Goal: Task Accomplishment & Management: Manage account settings

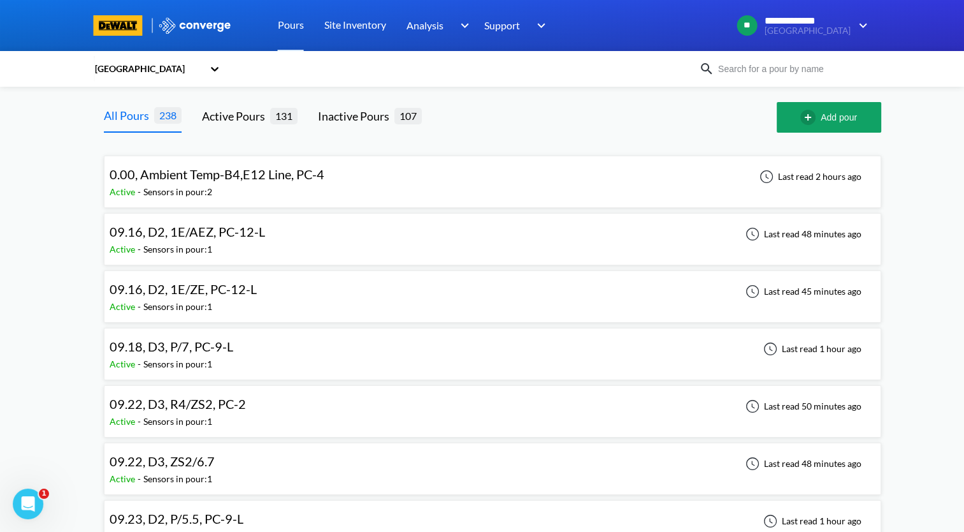
click at [322, 351] on div "09.18, D3, P/7, PC-9-L Active - Sensors in pour: 1 Last read 1 hour ago" at bounding box center [493, 353] width 766 height 41
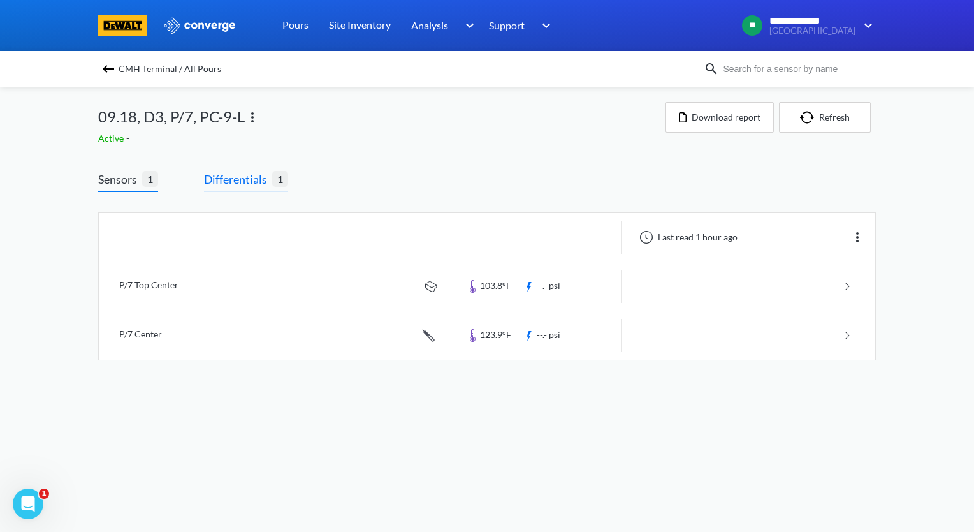
click at [230, 182] on span "Differentials" at bounding box center [238, 179] width 68 height 18
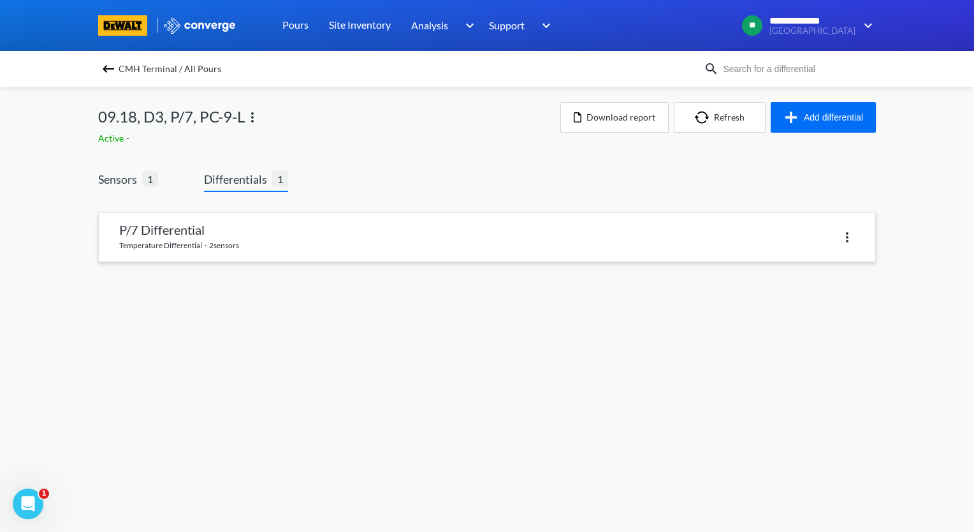
click at [240, 231] on link at bounding box center [487, 237] width 776 height 48
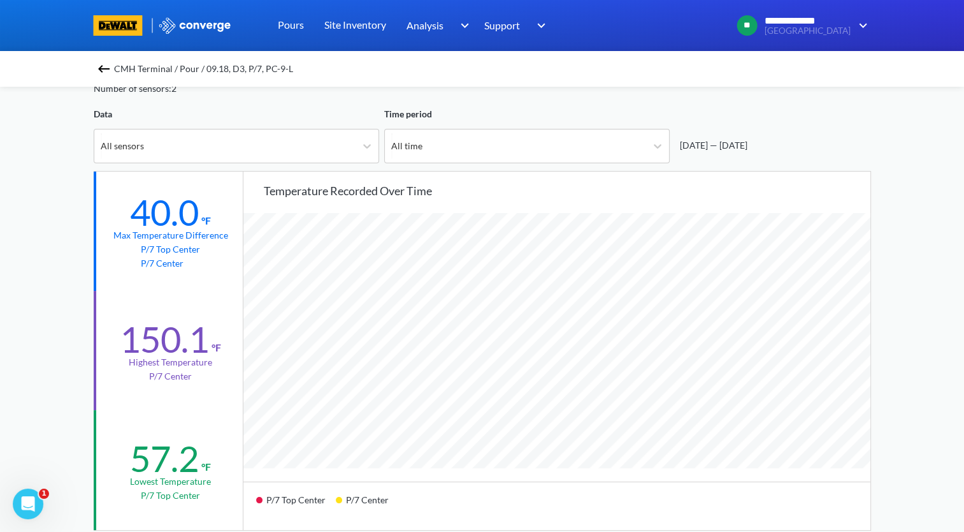
scroll to position [127, 0]
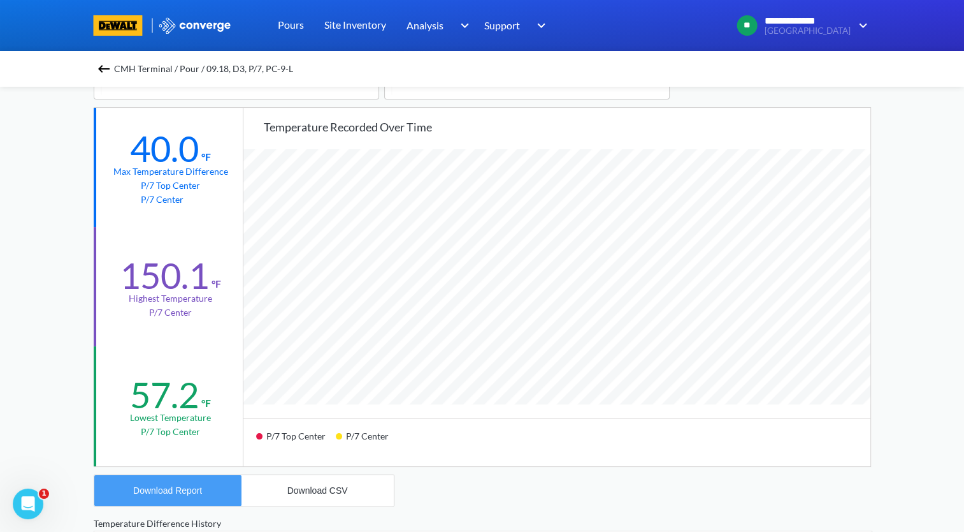
click at [181, 492] on div "Download Report" at bounding box center [167, 490] width 69 height 10
click at [106, 66] on img at bounding box center [103, 68] width 15 height 15
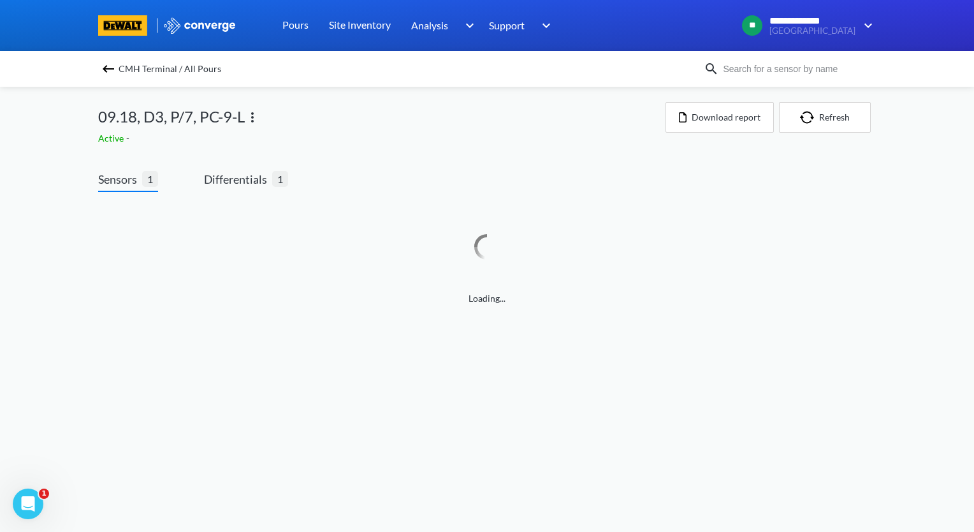
click at [251, 116] on img at bounding box center [252, 117] width 15 height 15
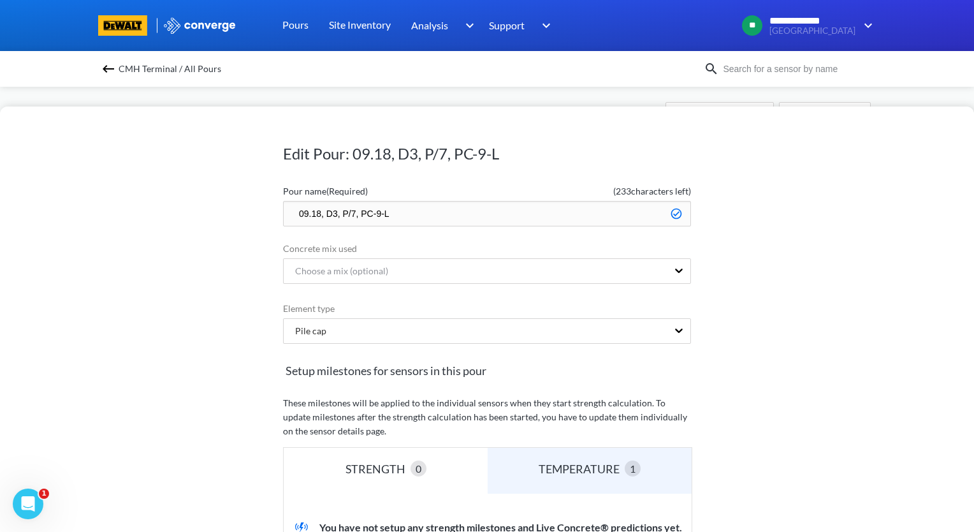
click at [289, 211] on input "09.18, D3, P/7, PC-9-L" at bounding box center [487, 213] width 408 height 25
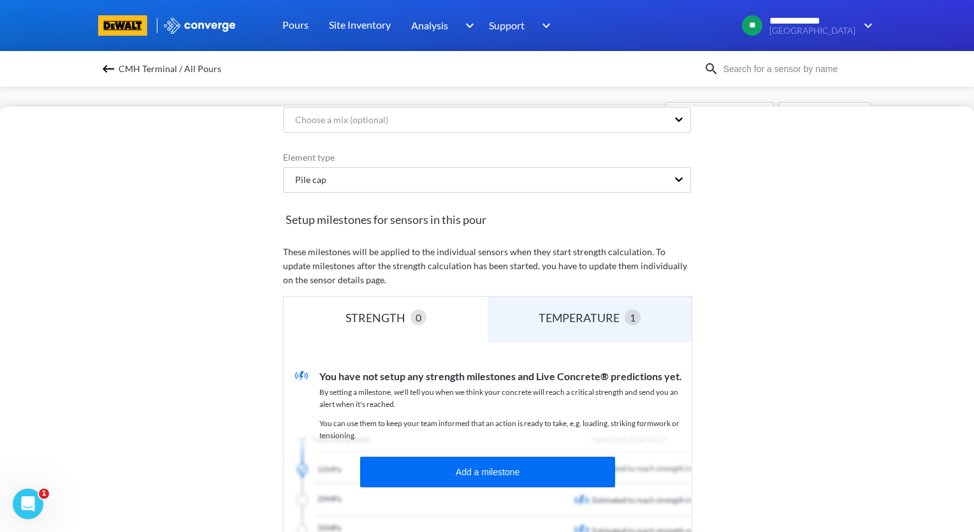
scroll to position [316, 0]
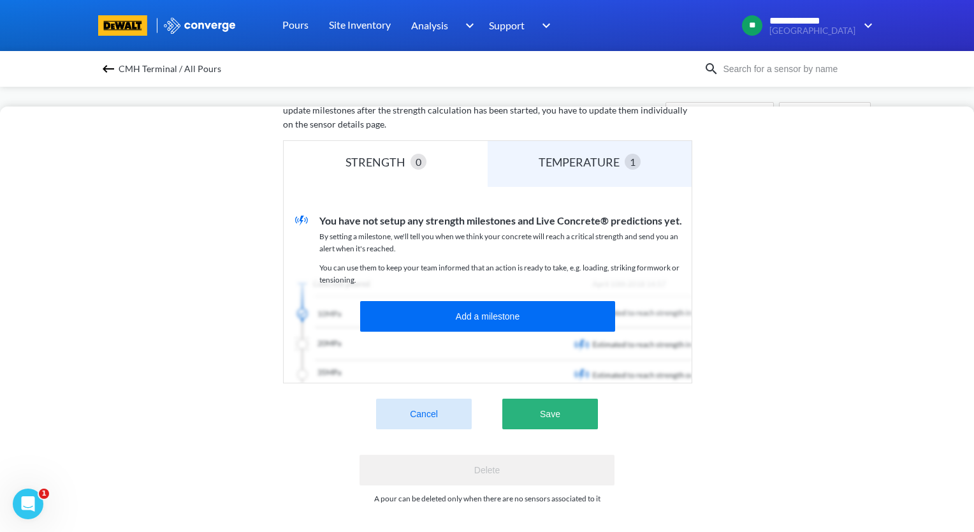
type input "zzz.09.18, D3, P/7, PC-9-L"
click at [567, 402] on button "Save" at bounding box center [550, 413] width 96 height 31
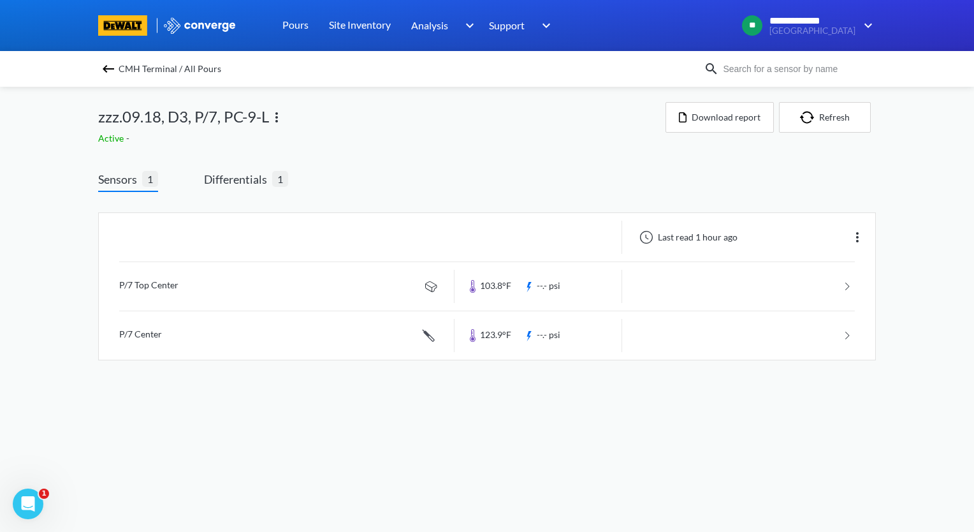
click at [109, 71] on img at bounding box center [108, 68] width 15 height 15
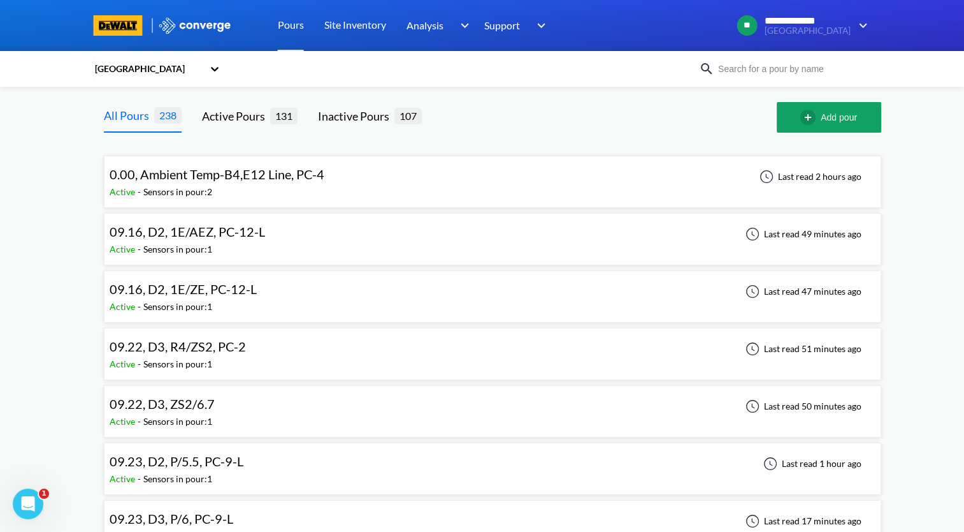
click at [283, 351] on div "09.22, D3, R4/ZS2, PC-2 Active - Sensors in pour: 1 Last read 51 minutes ago" at bounding box center [493, 353] width 766 height 41
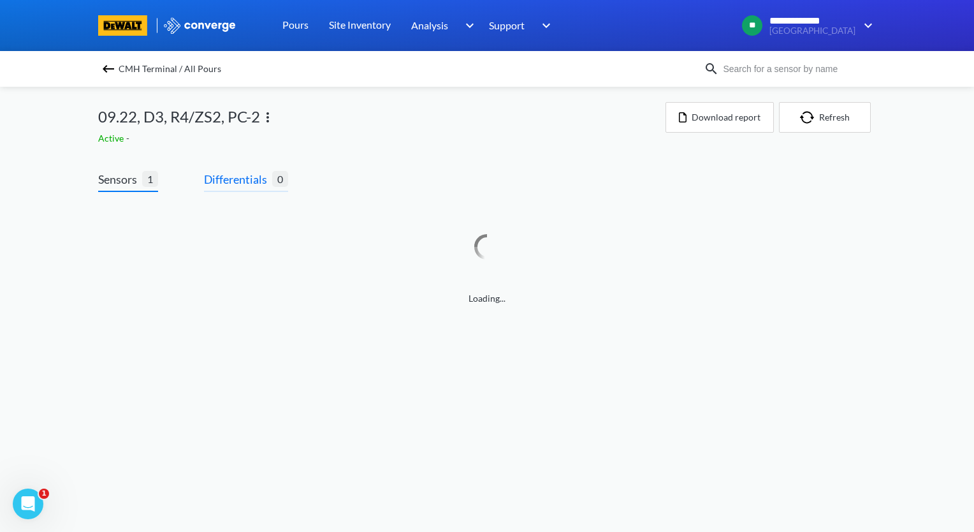
click at [256, 180] on span "Differentials" at bounding box center [238, 179] width 68 height 18
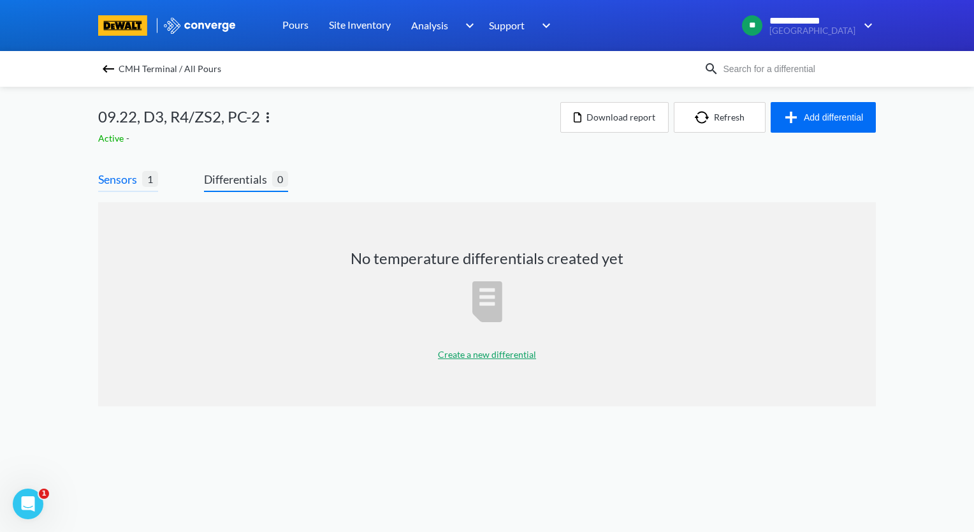
click at [126, 179] on span "Sensors" at bounding box center [120, 179] width 44 height 18
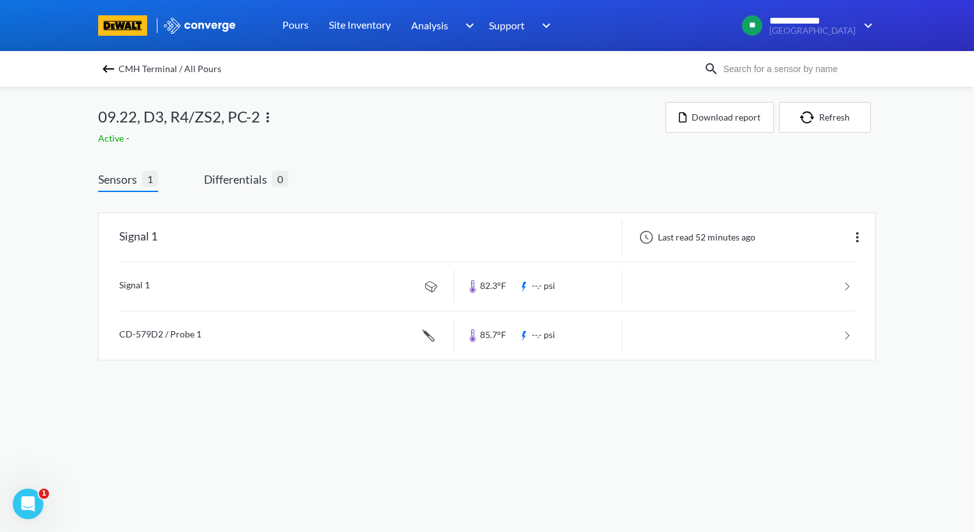
click at [266, 123] on img at bounding box center [267, 117] width 15 height 15
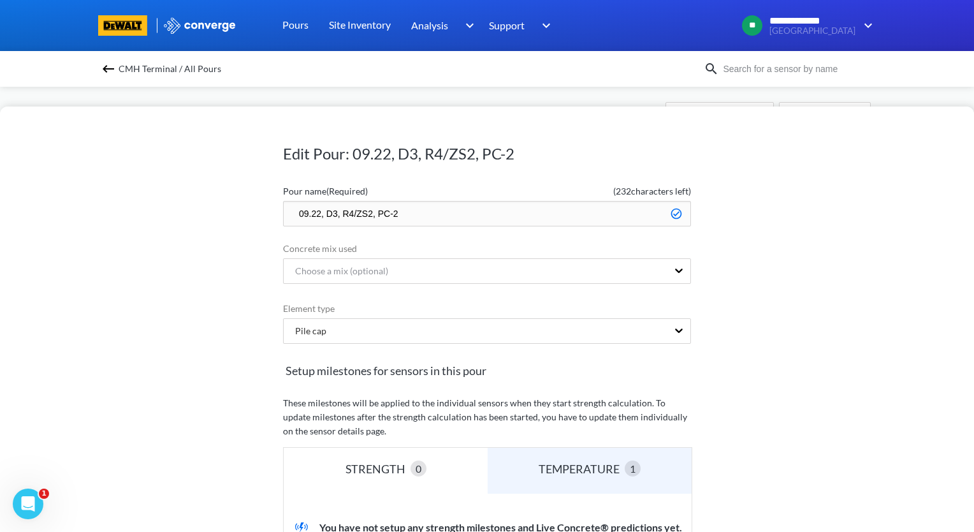
drag, startPoint x: 367, startPoint y: 215, endPoint x: 337, endPoint y: 219, distance: 30.8
click at [337, 219] on input "09.22, D3, R4/ZS2, PC-2" at bounding box center [487, 213] width 408 height 25
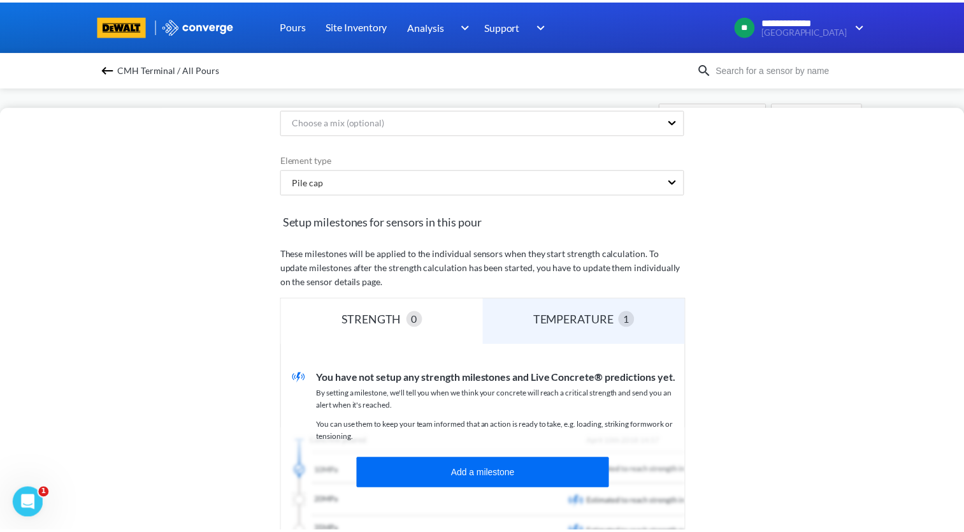
scroll to position [255, 0]
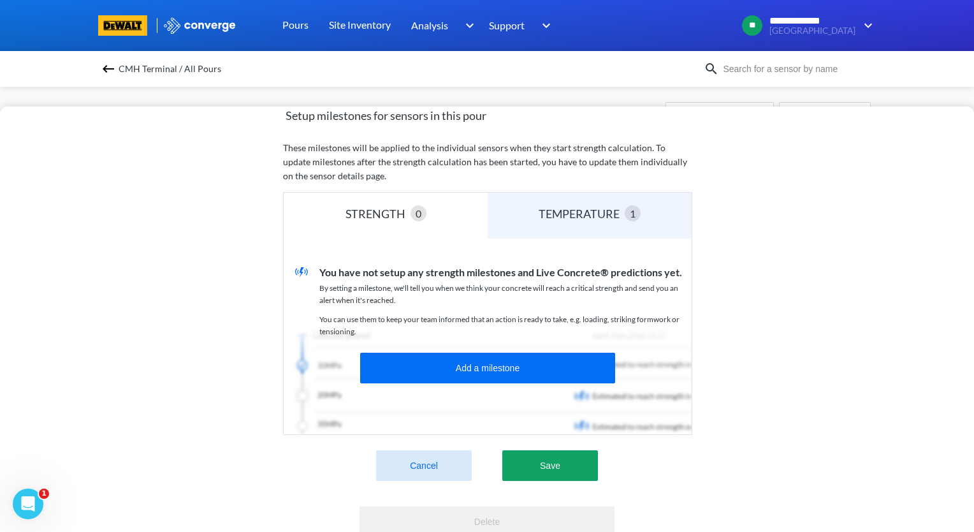
click at [418, 463] on button "Cancel" at bounding box center [424, 465] width 96 height 31
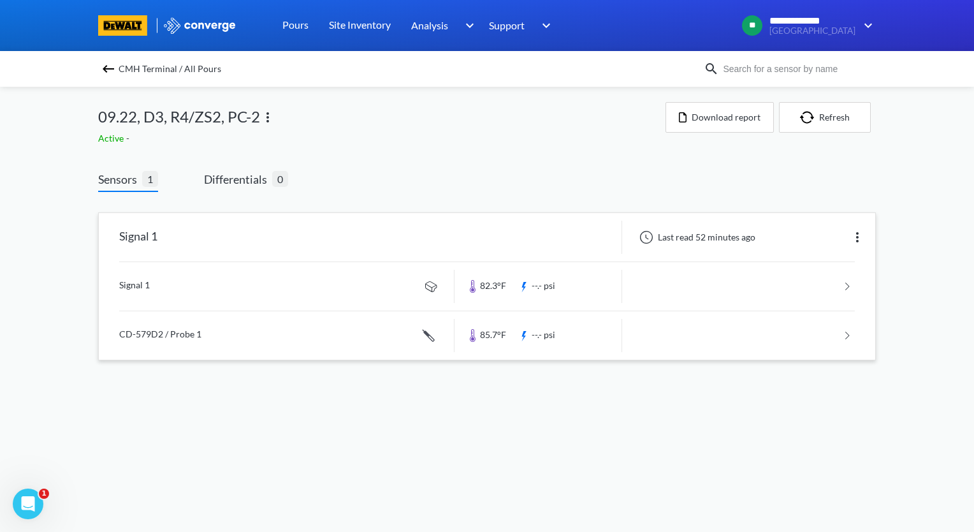
click at [859, 233] on img at bounding box center [857, 236] width 15 height 15
click at [812, 228] on div "Edit" at bounding box center [824, 237] width 82 height 24
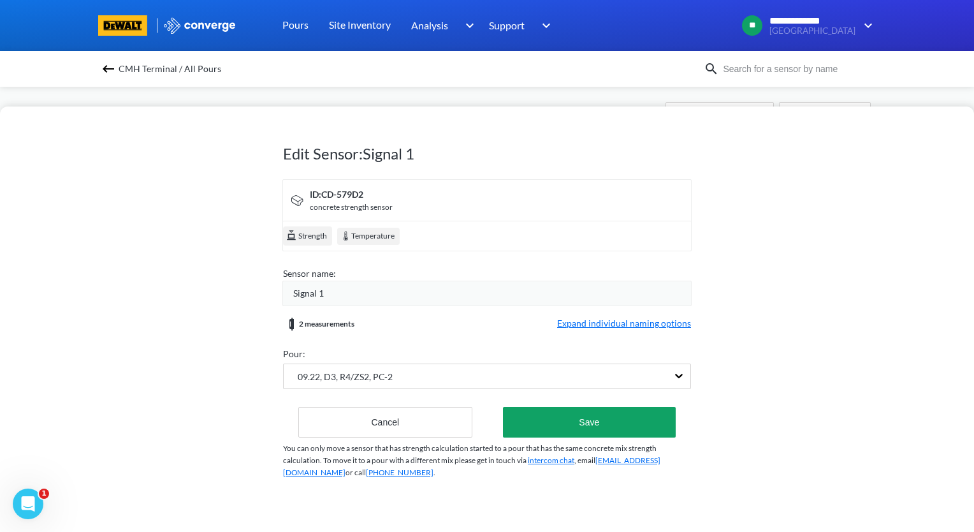
click at [662, 322] on span "Expand individual naming options" at bounding box center [624, 323] width 134 height 15
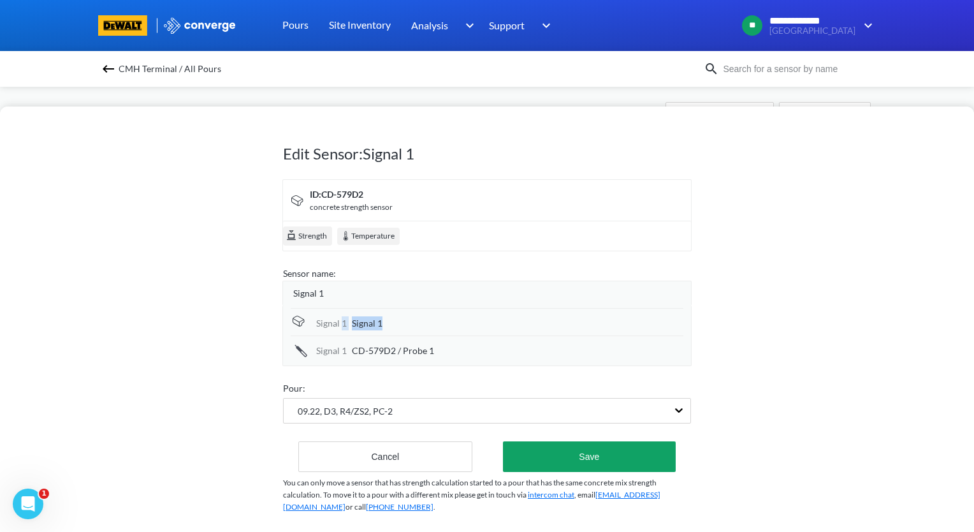
drag, startPoint x: 395, startPoint y: 320, endPoint x: 337, endPoint y: 326, distance: 59.0
click at [337, 326] on div "Signal 1 Signal 1" at bounding box center [487, 321] width 393 height 27
click at [400, 319] on div "Signal 1" at bounding box center [517, 323] width 331 height 14
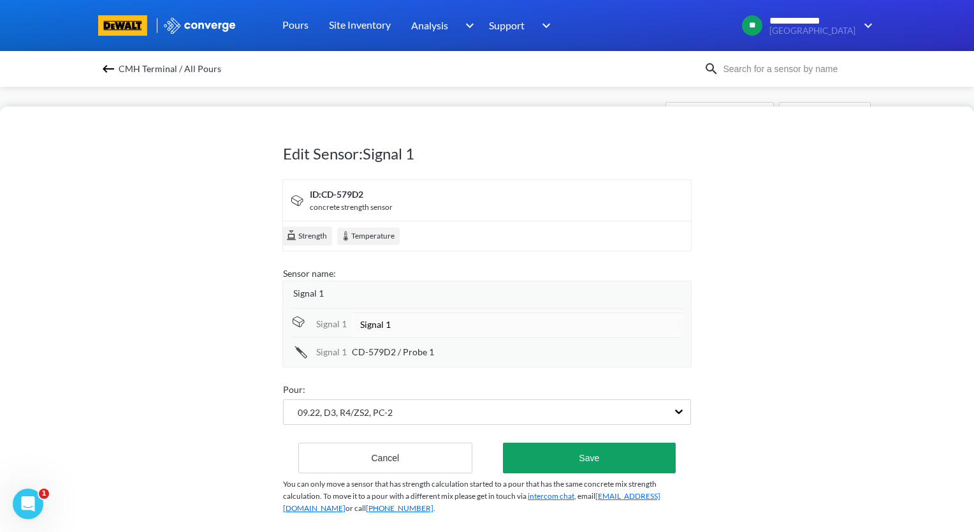
drag, startPoint x: 414, startPoint y: 325, endPoint x: 334, endPoint y: 338, distance: 81.4
click at [334, 338] on div "Signal 1 Signal 1 Signal 1 CD-579D2 / Probe 1" at bounding box center [487, 336] width 393 height 56
type input "R4/ZS2 Top Center"
click at [440, 351] on div "CD-579D2 / Probe 1" at bounding box center [517, 351] width 331 height 14
drag, startPoint x: 457, startPoint y: 354, endPoint x: 306, endPoint y: 356, distance: 151.1
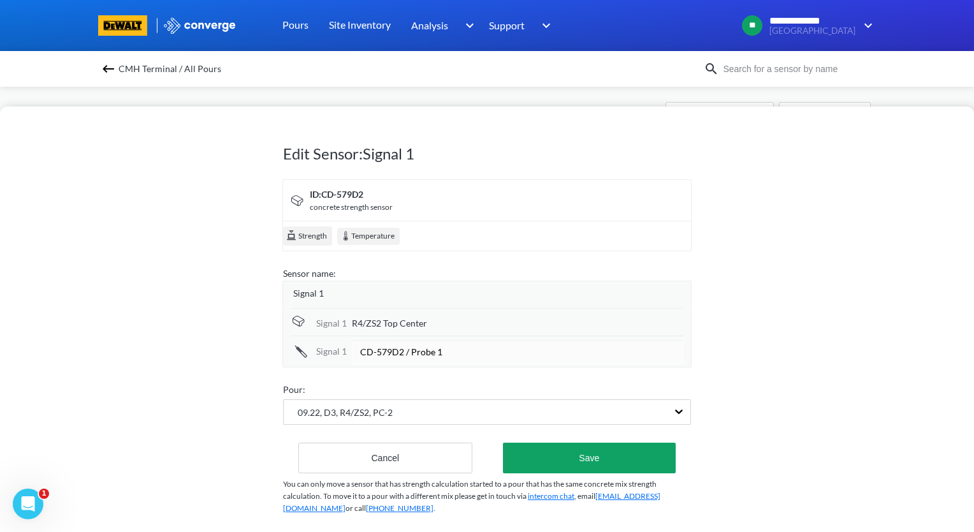
click at [306, 356] on div "Signal 1 CD-579D2 / Probe 1" at bounding box center [487, 349] width 393 height 29
type input "R4/ZS2 Center"
click at [321, 292] on div "Signal 1" at bounding box center [492, 293] width 398 height 14
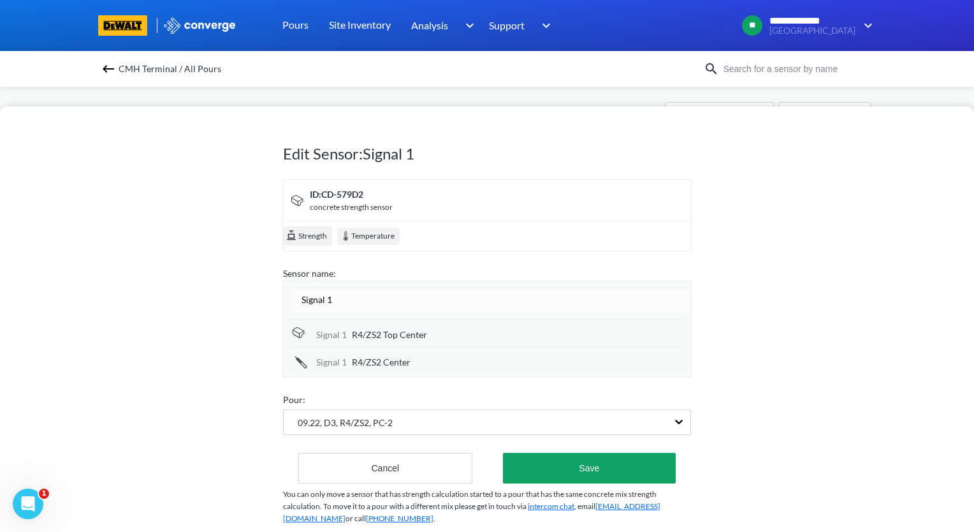
drag, startPoint x: 351, startPoint y: 294, endPoint x: 252, endPoint y: 303, distance: 98.5
click at [252, 303] on div "Edit Sensor: Signal 1 ID: CD-579D2 concrete strength sensor Strength Temperatur…" at bounding box center [487, 318] width 974 height 425
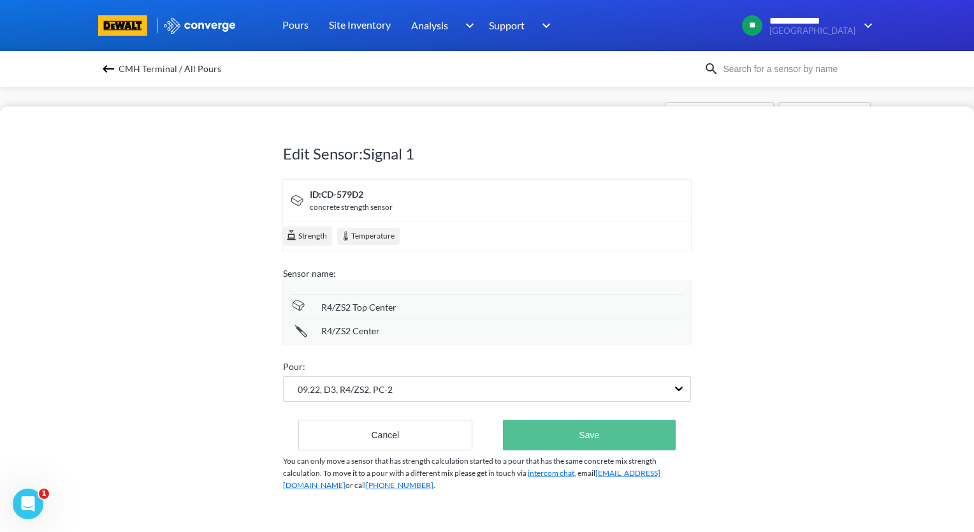
click at [626, 463] on div "Edit Sensor: Signal 1 ID: CD-579D2 concrete strength sensor Strength Temperatur…" at bounding box center [487, 313] width 408 height 409
click at [620, 441] on button "Save" at bounding box center [589, 434] width 173 height 31
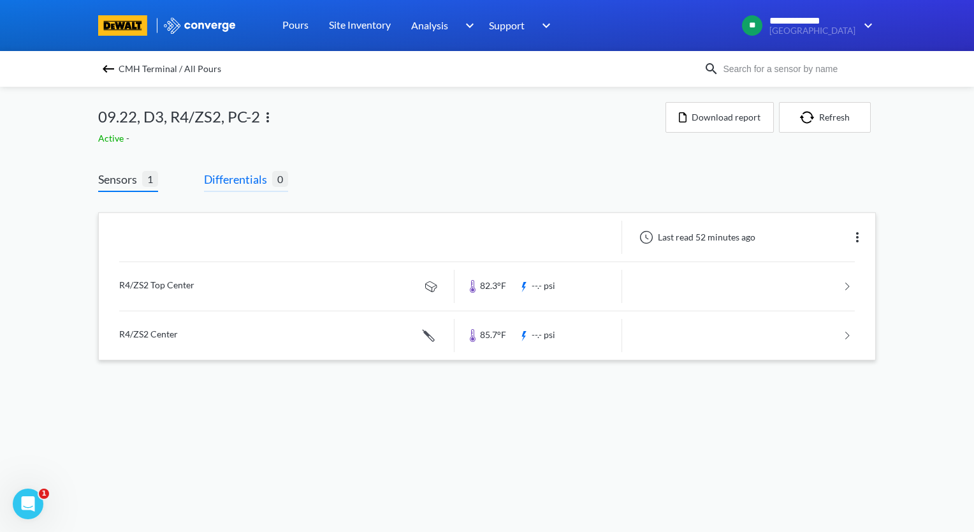
click at [233, 182] on span "Differentials" at bounding box center [238, 179] width 68 height 18
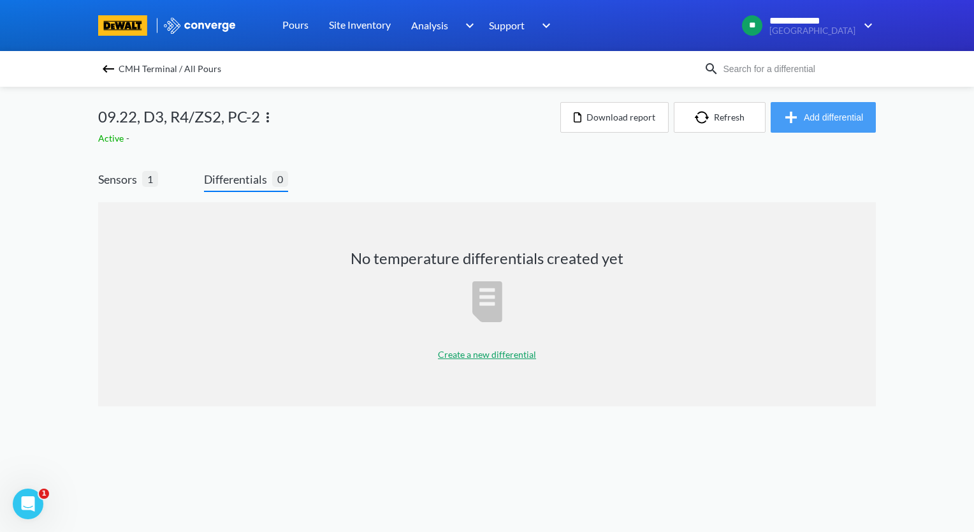
click at [814, 111] on button "Add differential" at bounding box center [823, 117] width 105 height 31
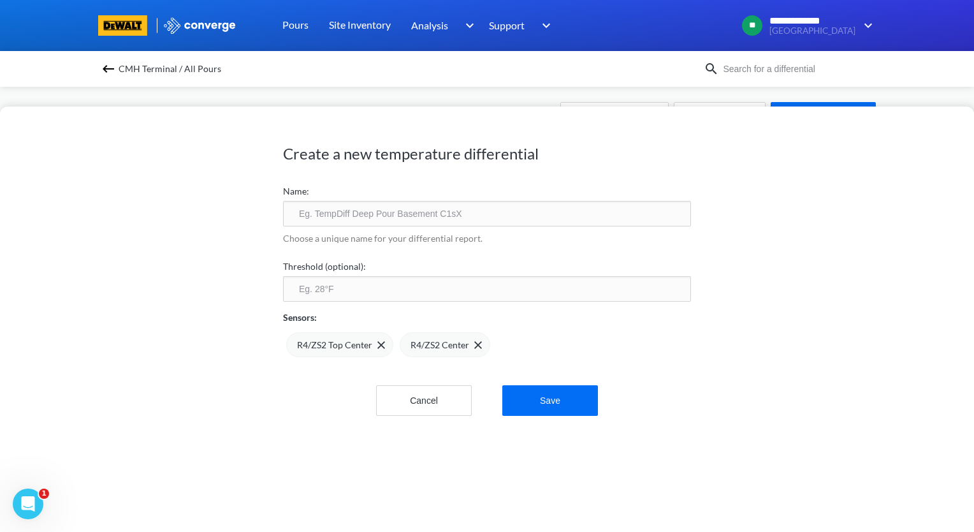
click at [375, 209] on input "text" at bounding box center [487, 213] width 408 height 25
paste input "R4/ZS2"
type input "R4/ZS2 Differential"
click at [441, 291] on input "number" at bounding box center [487, 288] width 408 height 25
type input "30"
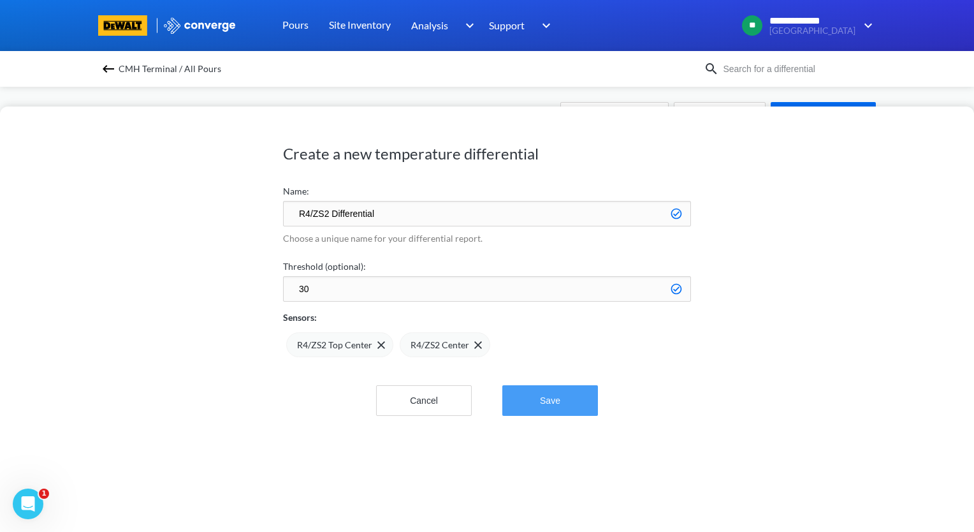
click at [564, 407] on button "Save" at bounding box center [550, 400] width 96 height 31
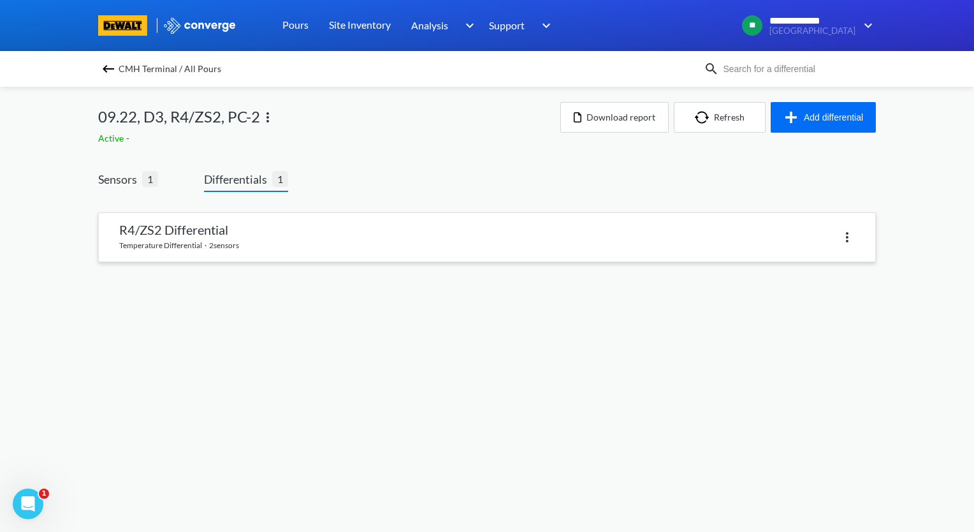
click at [270, 236] on link at bounding box center [487, 237] width 776 height 48
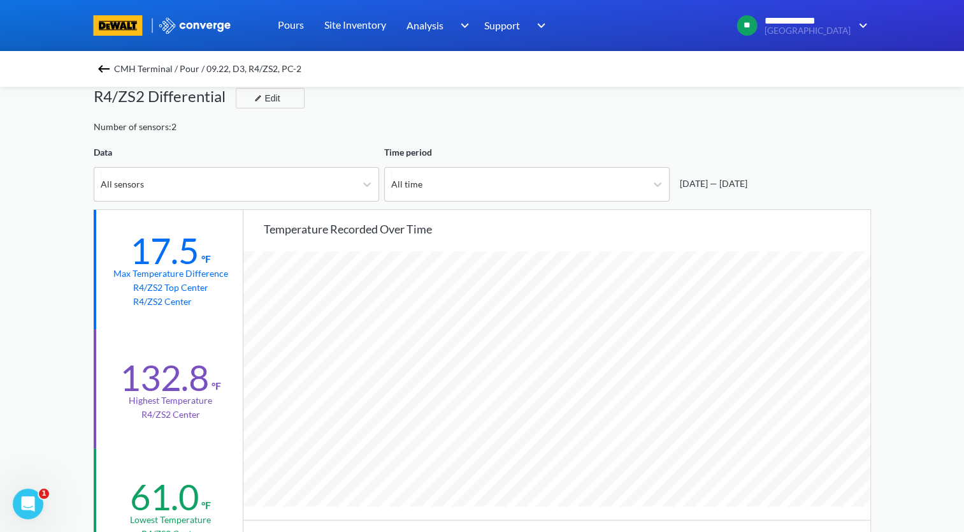
scroll to position [64, 0]
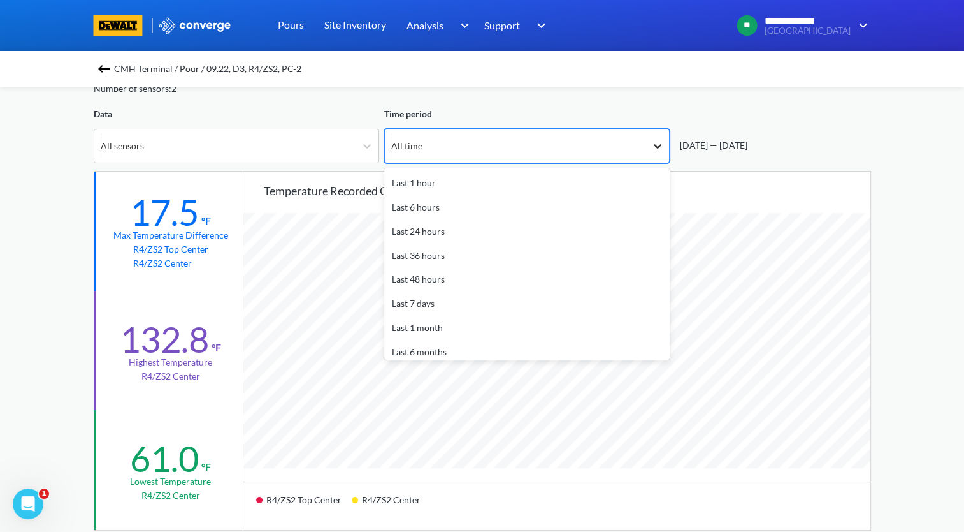
click at [663, 144] on icon at bounding box center [657, 146] width 13 height 13
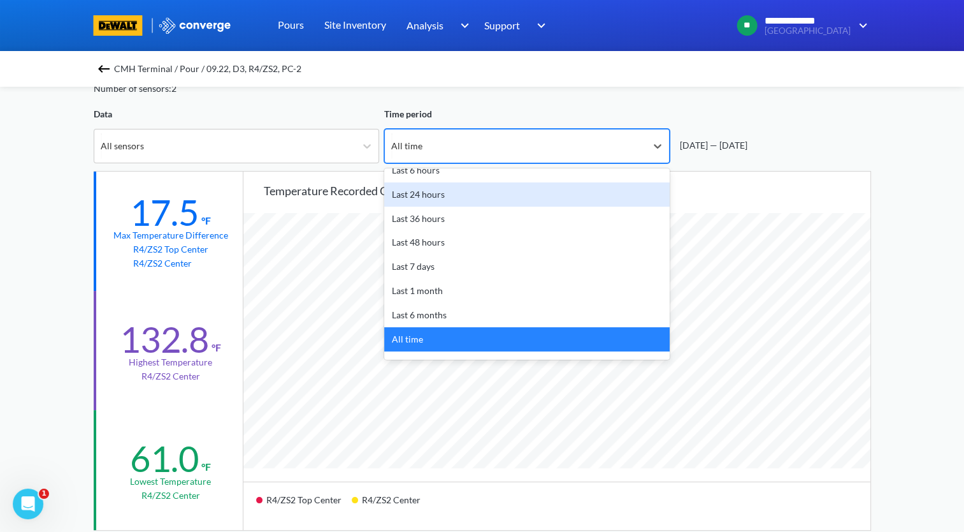
scroll to position [56, 0]
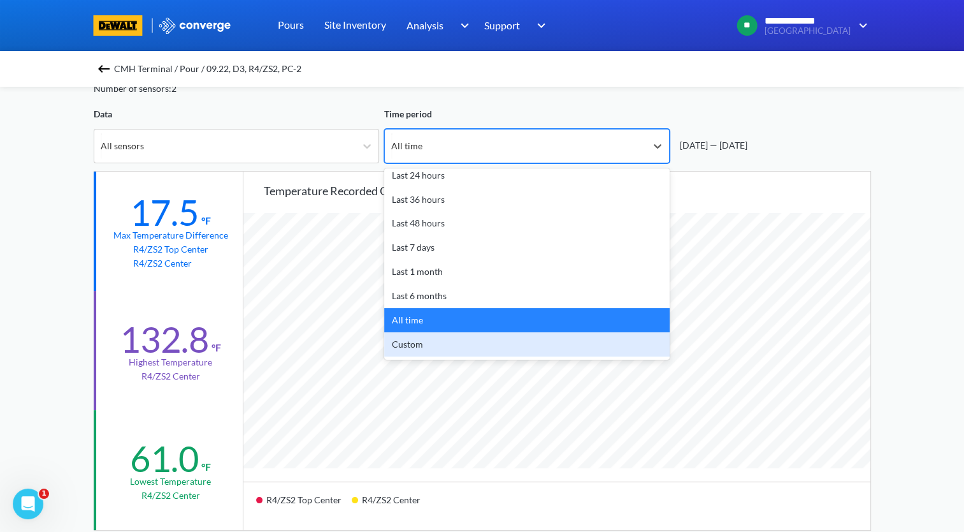
click at [560, 342] on div "Custom" at bounding box center [527, 344] width 286 height 24
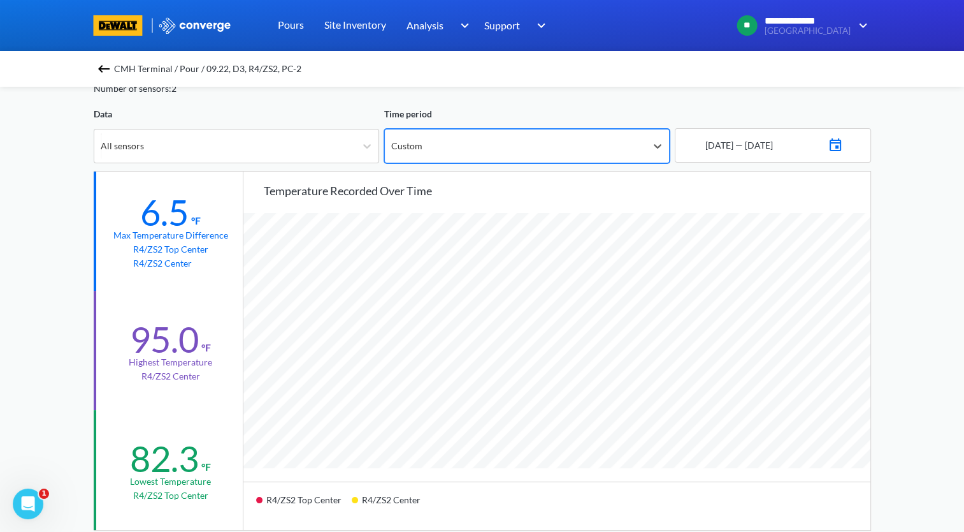
scroll to position [1067, 964]
click at [843, 143] on img at bounding box center [835, 143] width 15 height 18
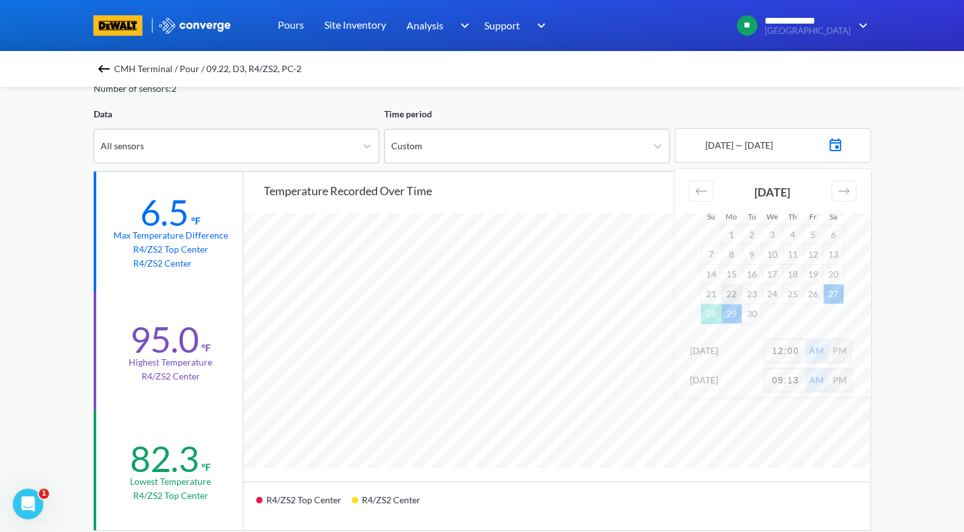
click at [732, 292] on td "22" at bounding box center [732, 294] width 20 height 20
drag, startPoint x: 801, startPoint y: 354, endPoint x: 745, endPoint y: 358, distance: 56.9
click at [745, 358] on div "[DATE] 12:00 AM PM" at bounding box center [773, 352] width 196 height 29
type input "2"
click at [919, 365] on div "**********" at bounding box center [482, 470] width 964 height 1068
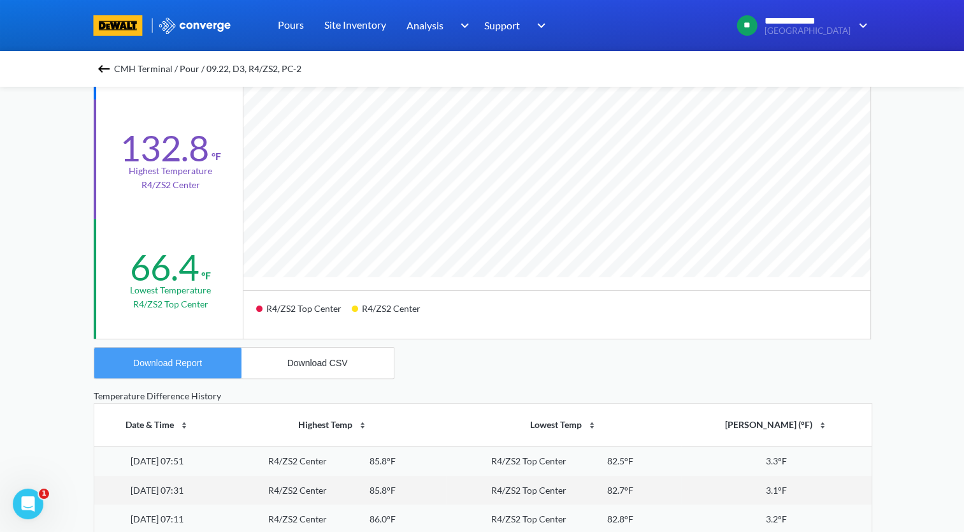
click at [199, 361] on div "Download Report" at bounding box center [167, 363] width 69 height 10
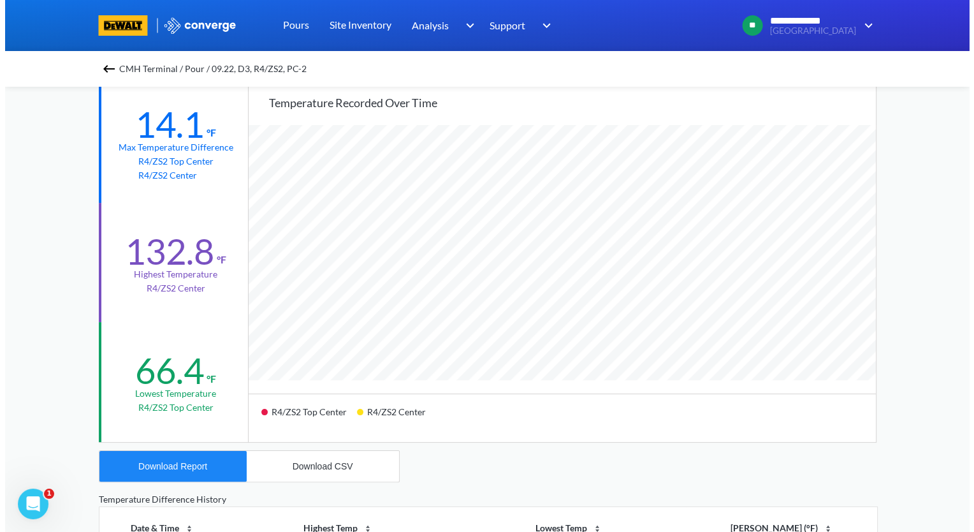
scroll to position [0, 0]
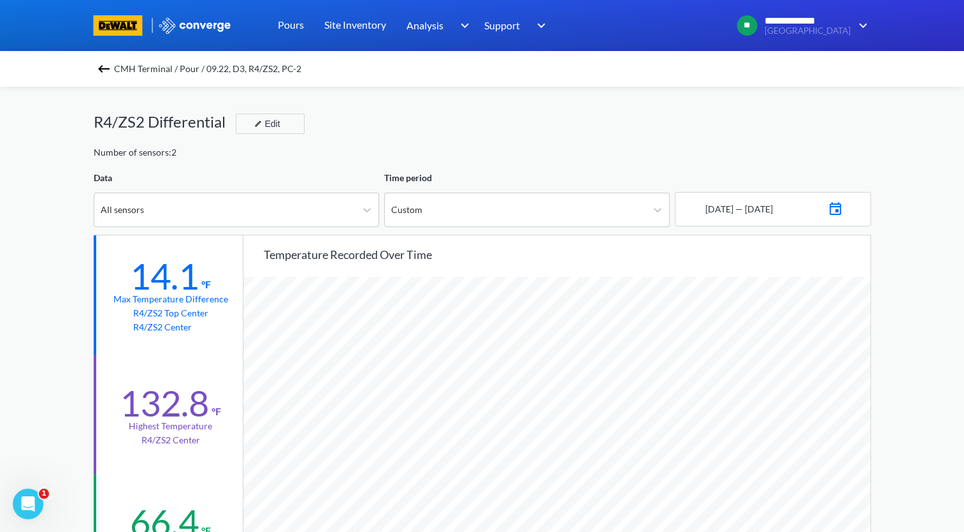
click at [110, 72] on img at bounding box center [103, 68] width 15 height 15
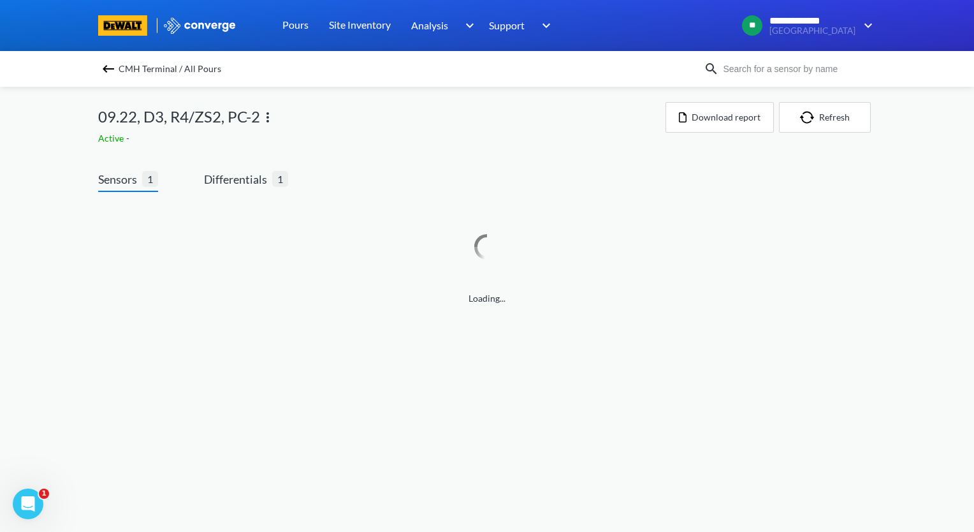
click at [266, 119] on img at bounding box center [267, 117] width 15 height 15
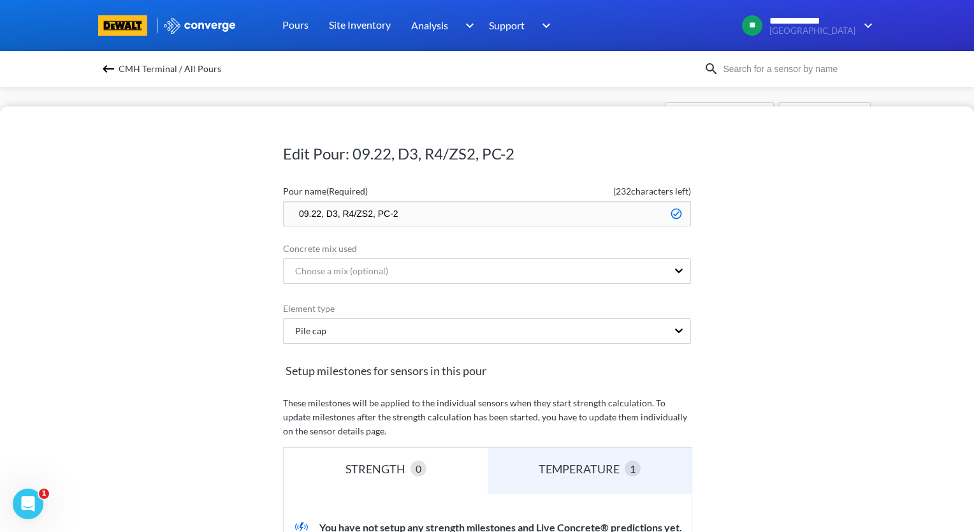
click at [293, 216] on input "09.22, D3, R4/ZS2, PC-2" at bounding box center [487, 213] width 408 height 25
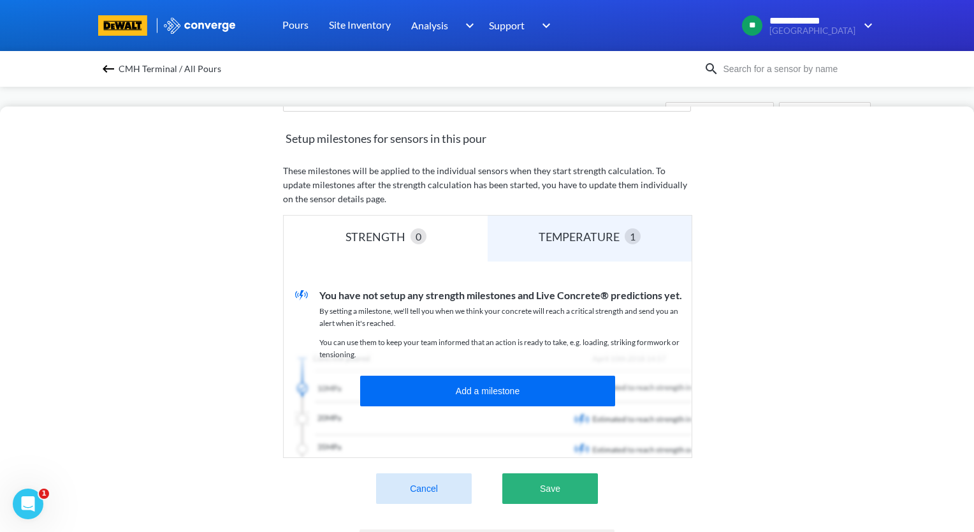
scroll to position [255, 0]
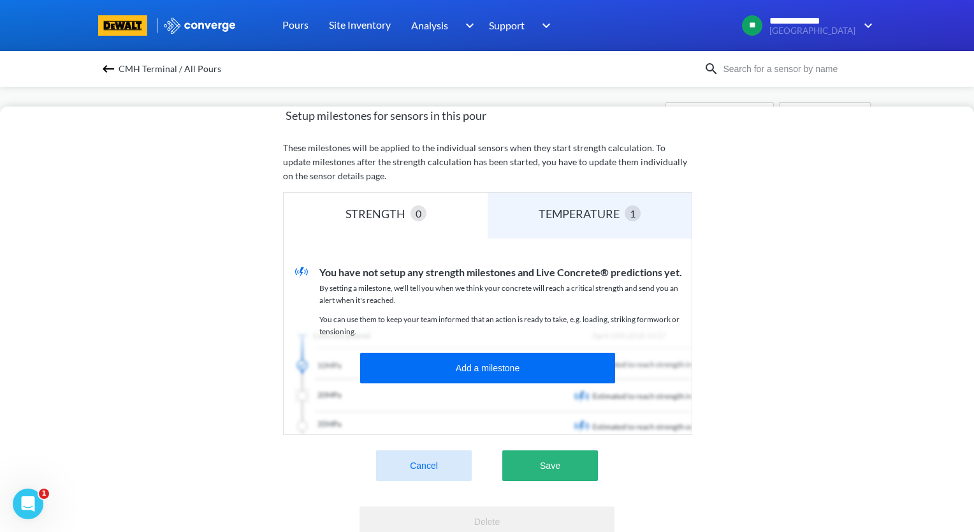
type input "zzz.09.22, D3, R4/ZS2, PC-2"
click at [574, 469] on button "Save" at bounding box center [550, 465] width 96 height 31
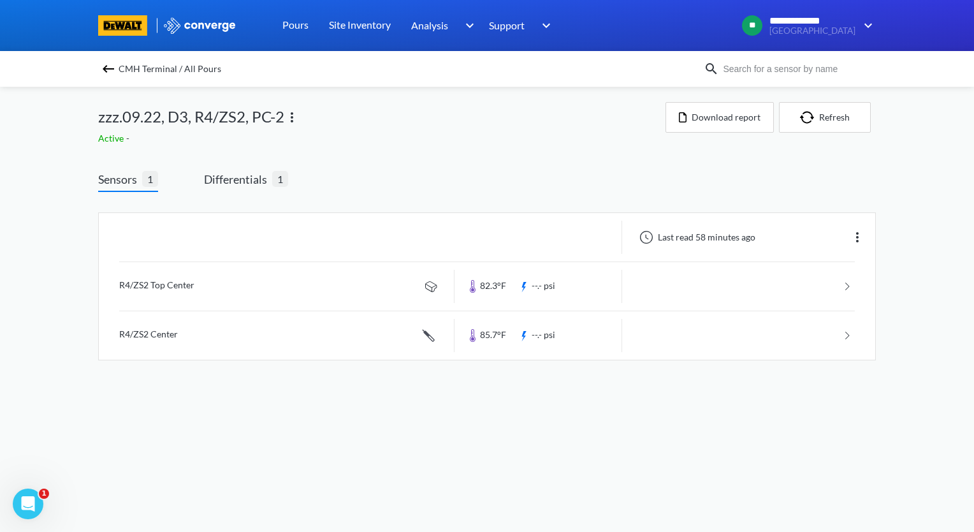
click at [111, 72] on img at bounding box center [108, 68] width 15 height 15
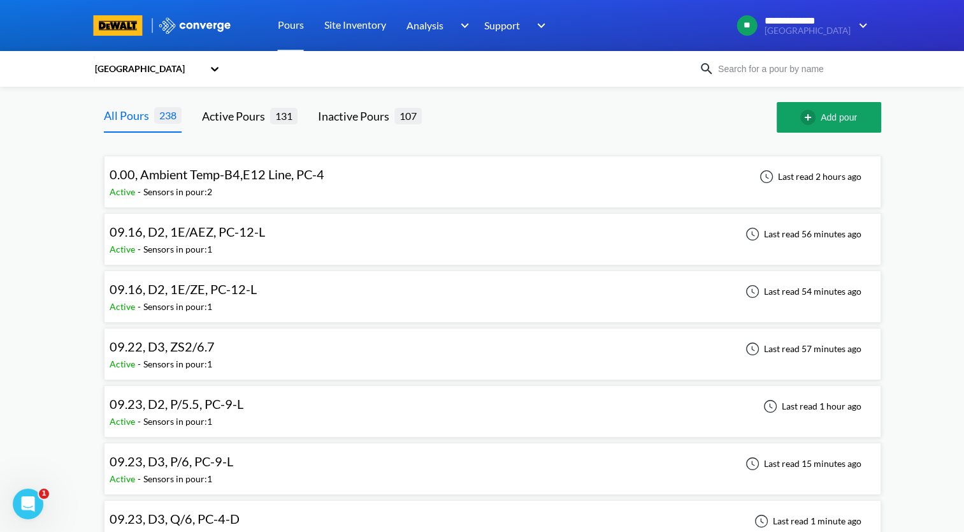
click at [501, 349] on div "09.22, D3, ZS2/6.7 Active - Sensors in pour: 1 Last read 57 minutes ago" at bounding box center [493, 353] width 766 height 41
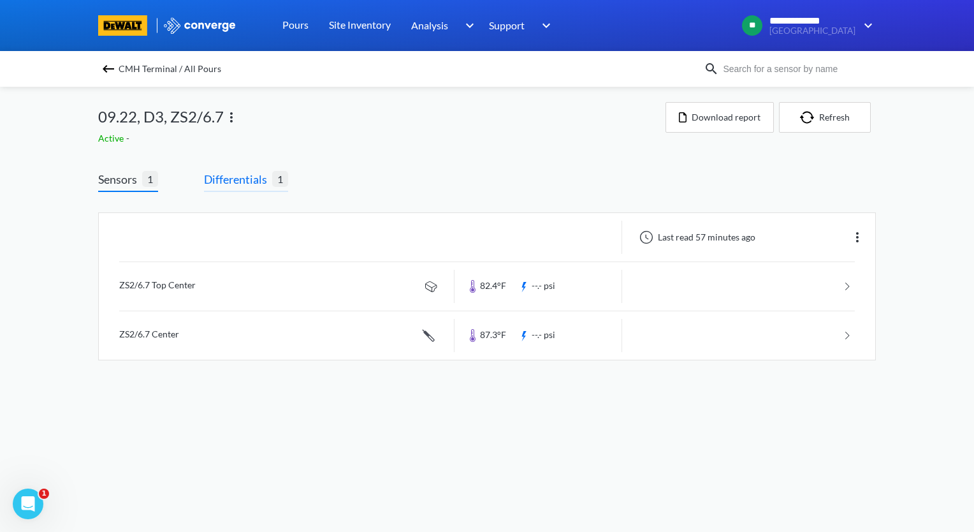
click at [261, 182] on span "Differentials" at bounding box center [238, 179] width 68 height 18
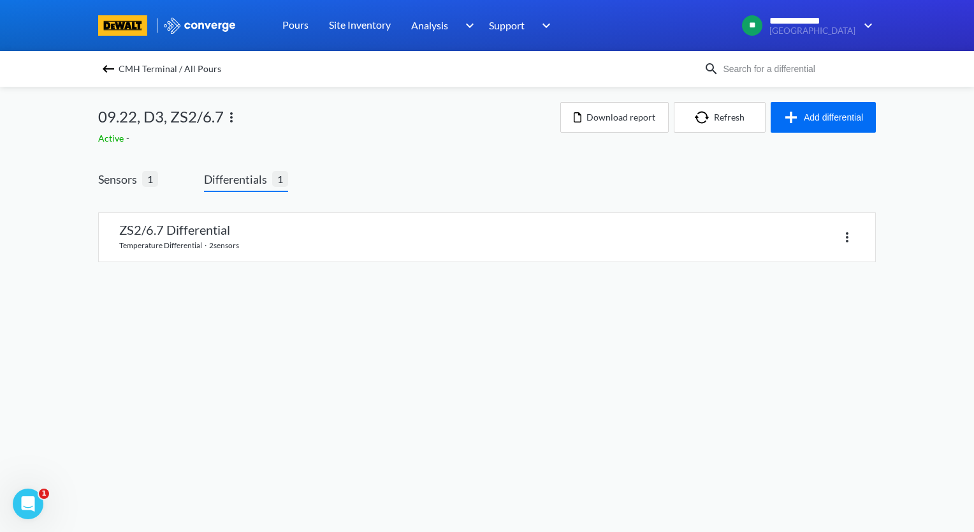
click at [235, 121] on img at bounding box center [231, 117] width 15 height 15
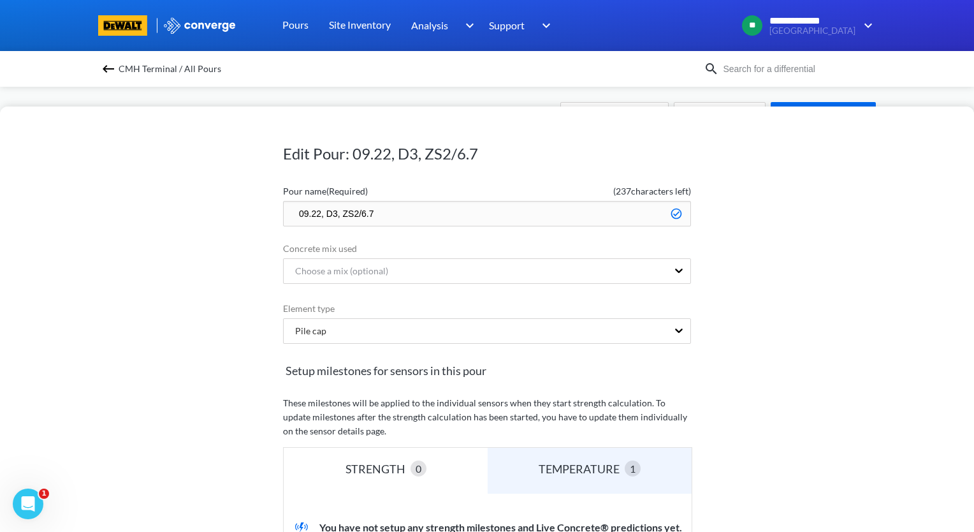
click at [443, 213] on input "09.22, D3, ZS2/6.7" at bounding box center [487, 213] width 408 height 25
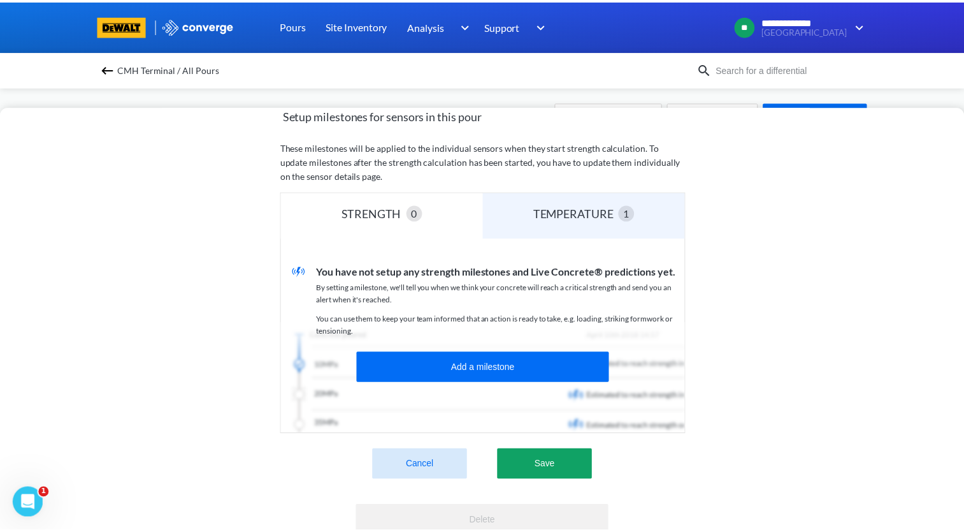
scroll to position [316, 0]
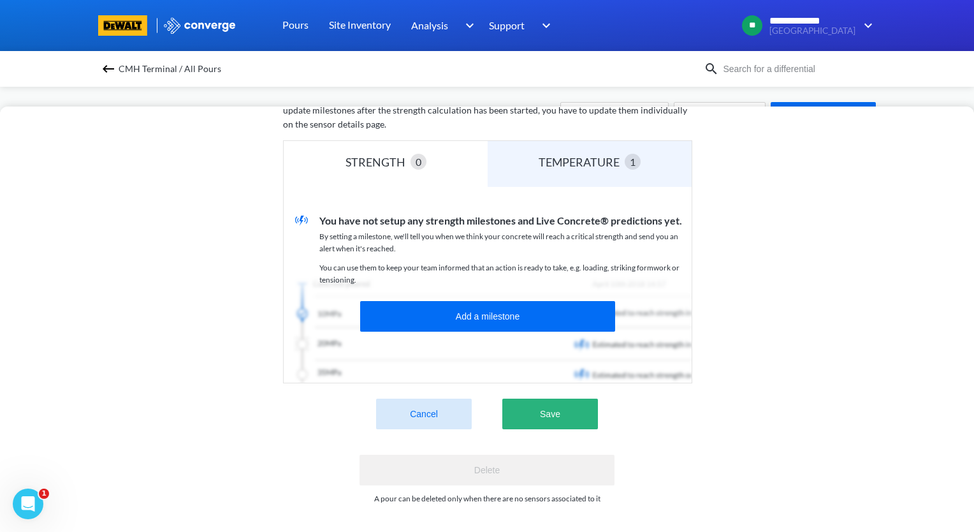
type input "09.22, D3, ZS2/6.7, PC-2"
click at [549, 406] on button "Save" at bounding box center [550, 413] width 96 height 31
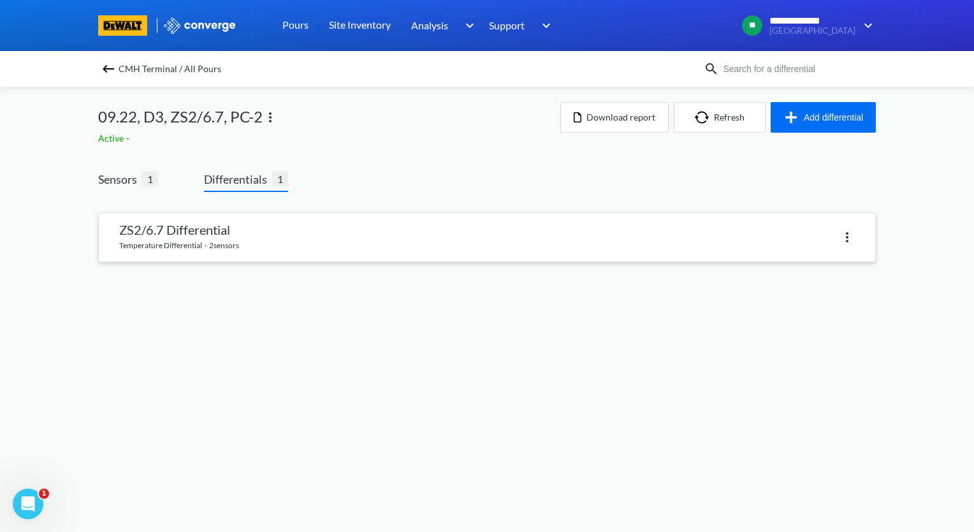
click at [235, 247] on link at bounding box center [487, 237] width 776 height 48
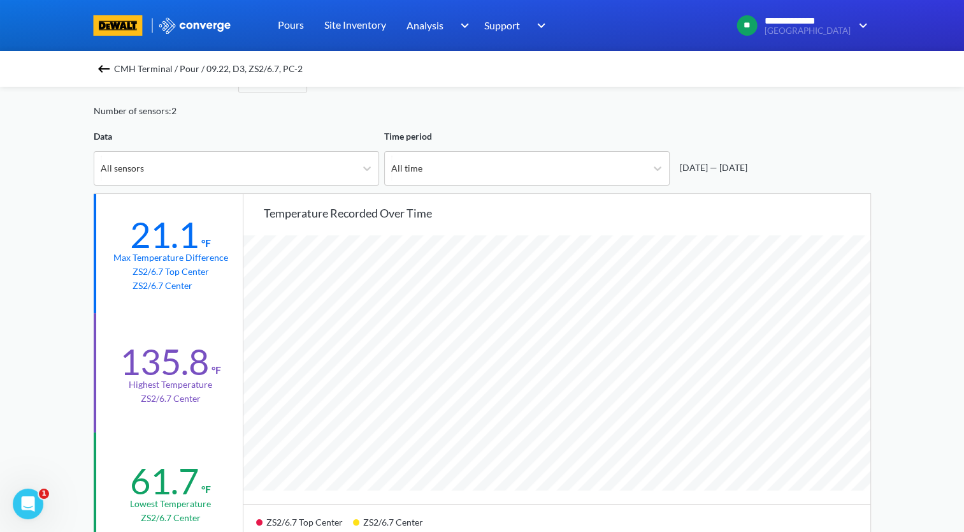
scroll to position [64, 0]
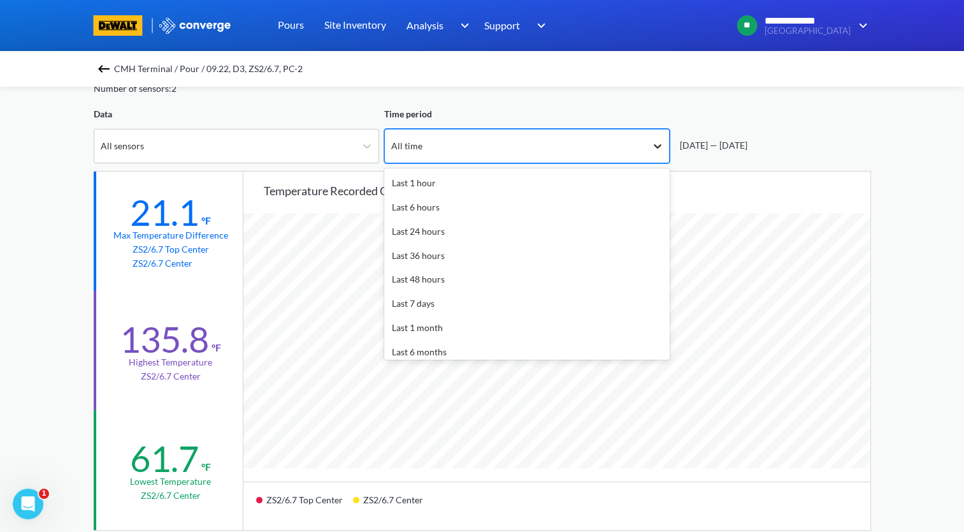
click at [658, 142] on icon at bounding box center [657, 146] width 13 height 13
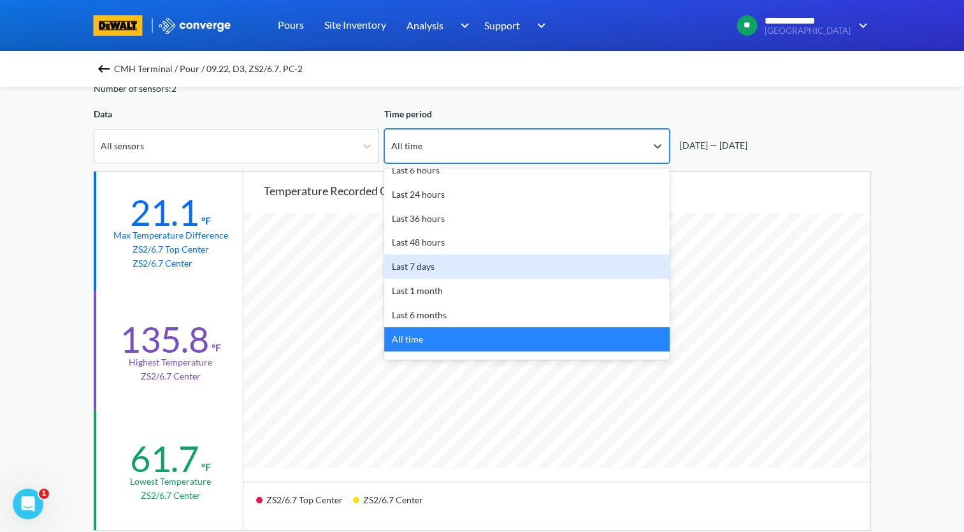
scroll to position [56, 0]
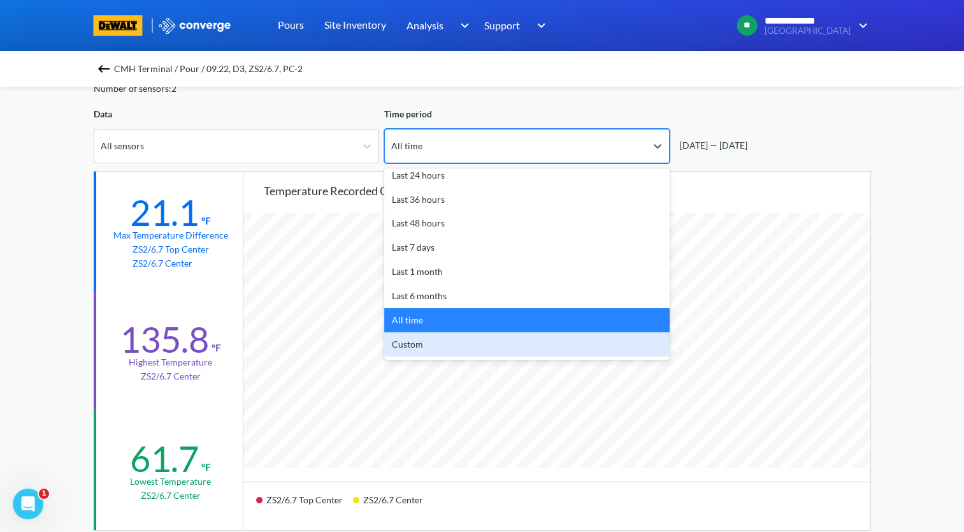
click at [512, 338] on div "Custom" at bounding box center [527, 344] width 286 height 24
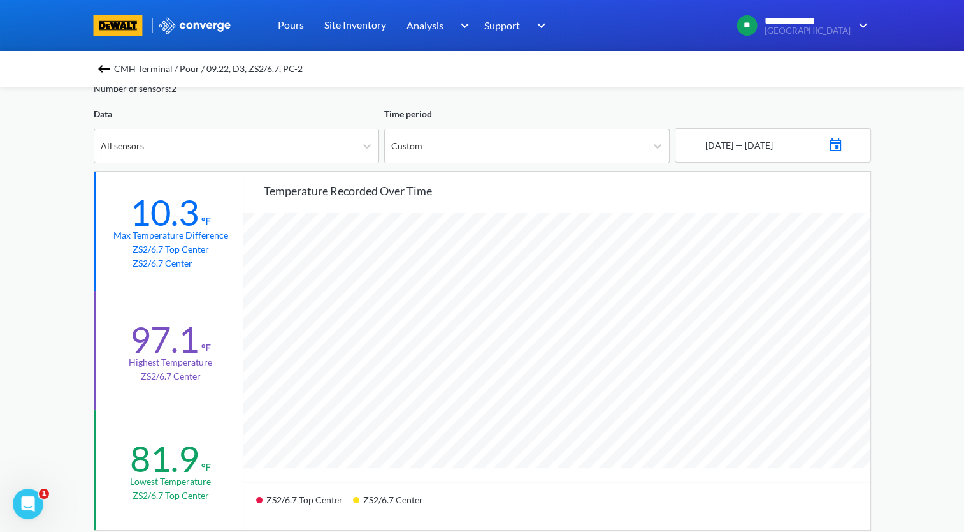
click at [843, 154] on div at bounding box center [835, 145] width 15 height 22
click at [732, 293] on td "22" at bounding box center [732, 294] width 20 height 20
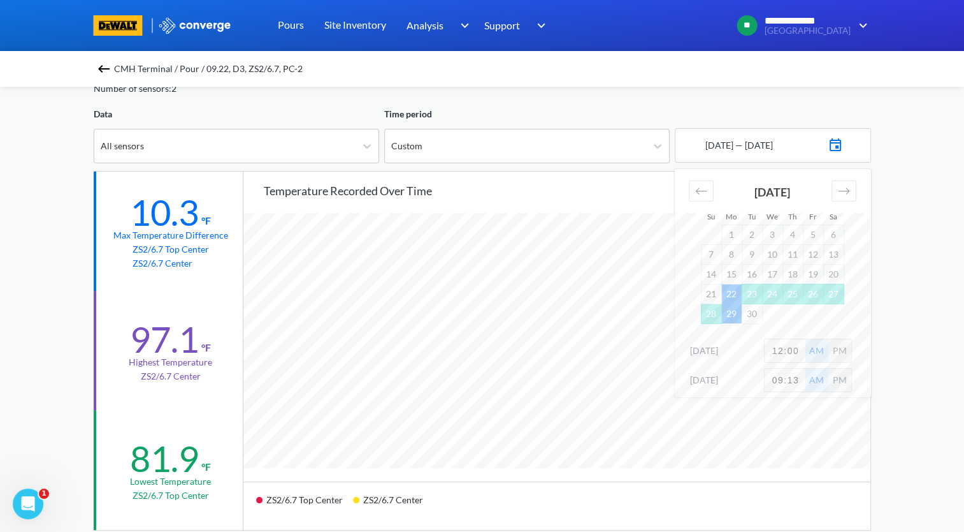
drag, startPoint x: 801, startPoint y: 352, endPoint x: 723, endPoint y: 360, distance: 78.1
click at [723, 360] on div "[DATE] 12:00 AM PM" at bounding box center [773, 352] width 196 height 29
type input "2"
click at [915, 331] on div "**********" at bounding box center [482, 470] width 964 height 1068
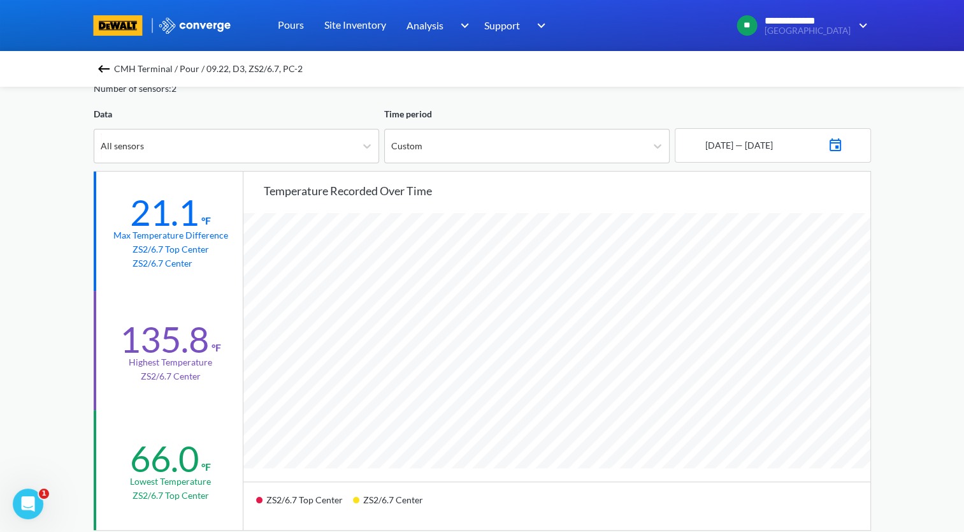
scroll to position [191, 0]
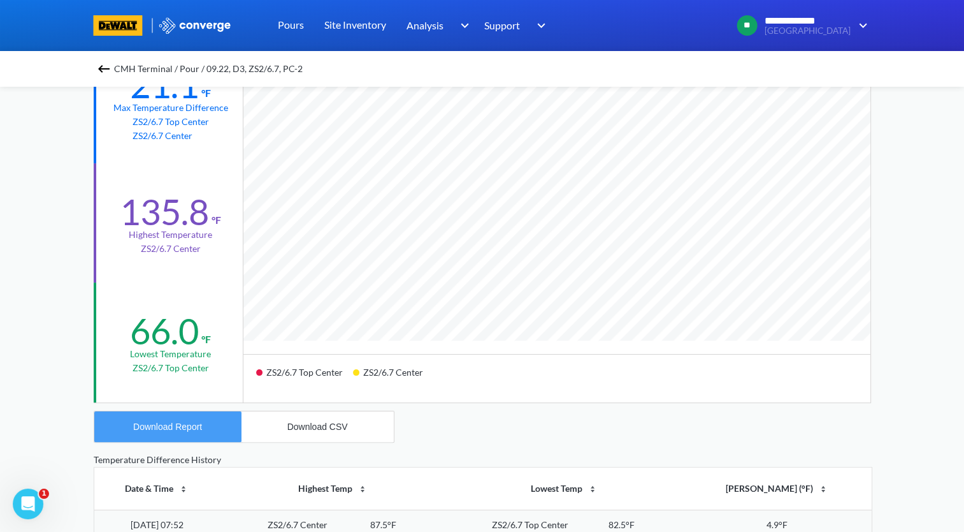
click at [195, 419] on button "Download Report" at bounding box center [167, 426] width 147 height 31
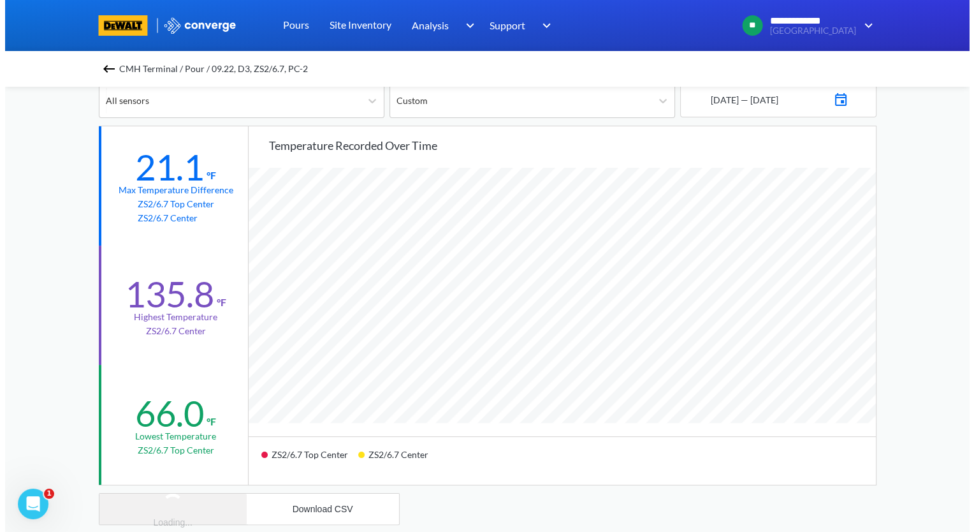
scroll to position [0, 0]
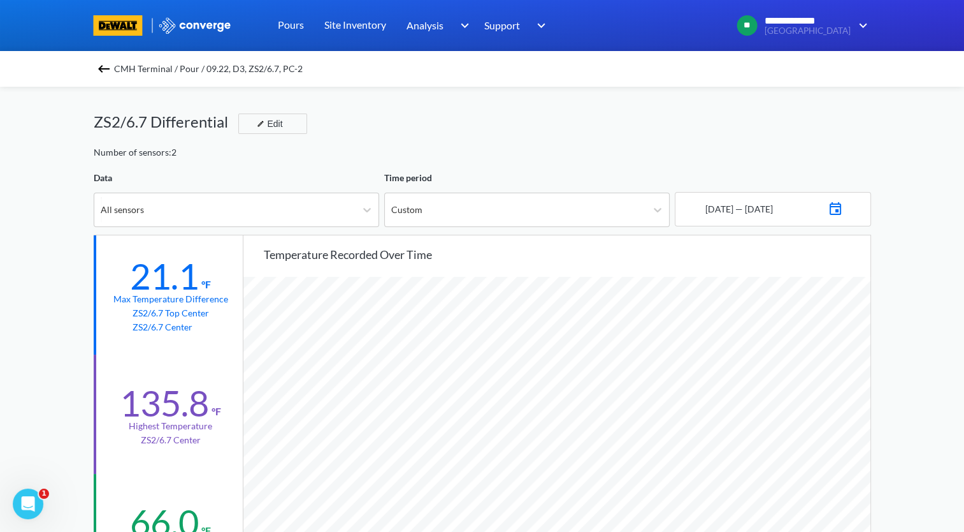
click at [111, 69] on img at bounding box center [103, 68] width 15 height 15
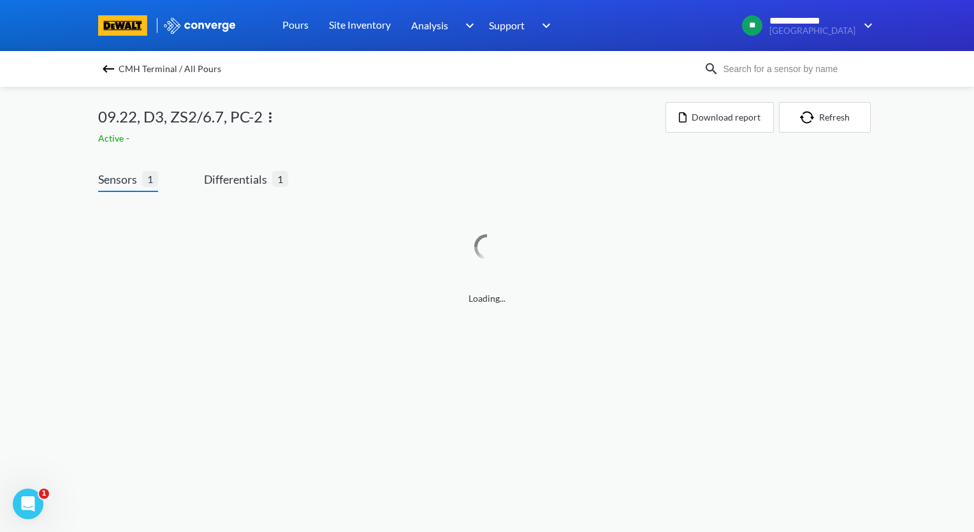
click at [270, 122] on img at bounding box center [270, 117] width 15 height 15
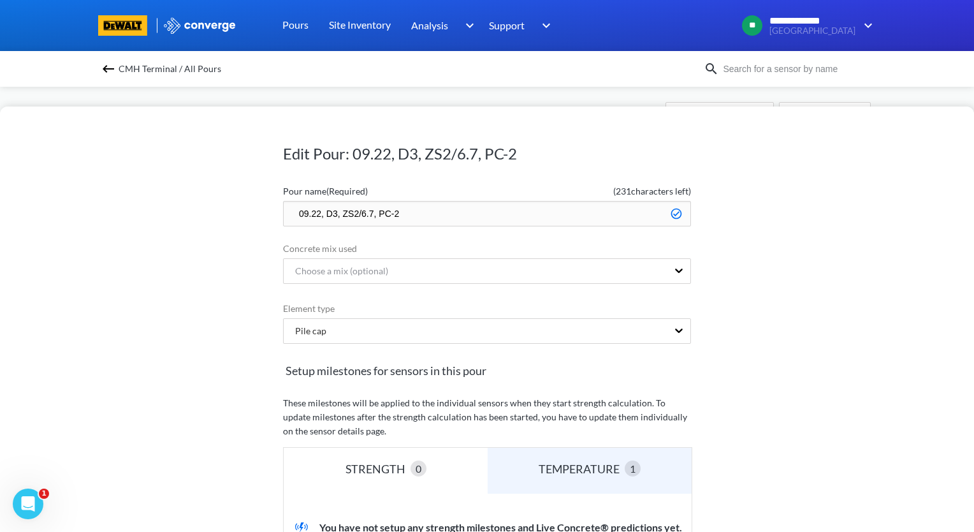
click at [291, 214] on input "09.22, D3, ZS2/6.7, PC-2" at bounding box center [487, 213] width 408 height 25
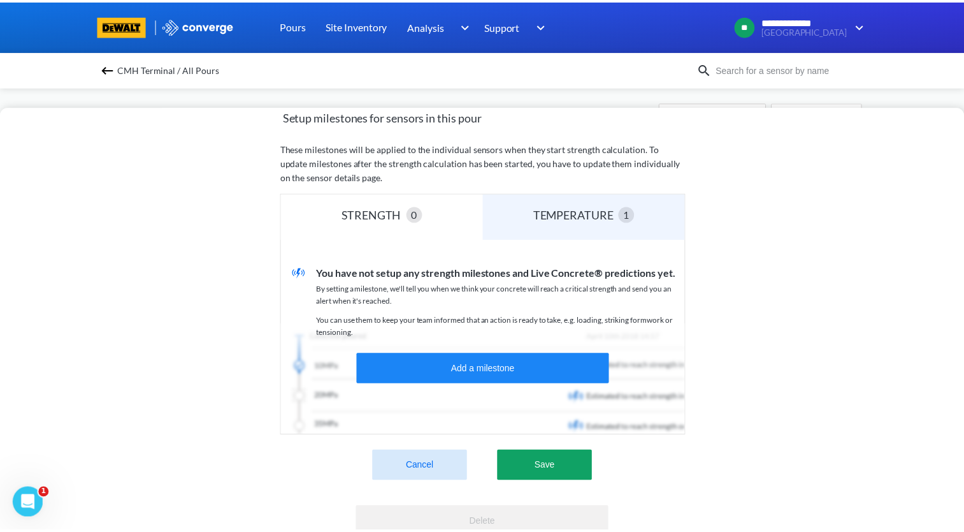
scroll to position [255, 0]
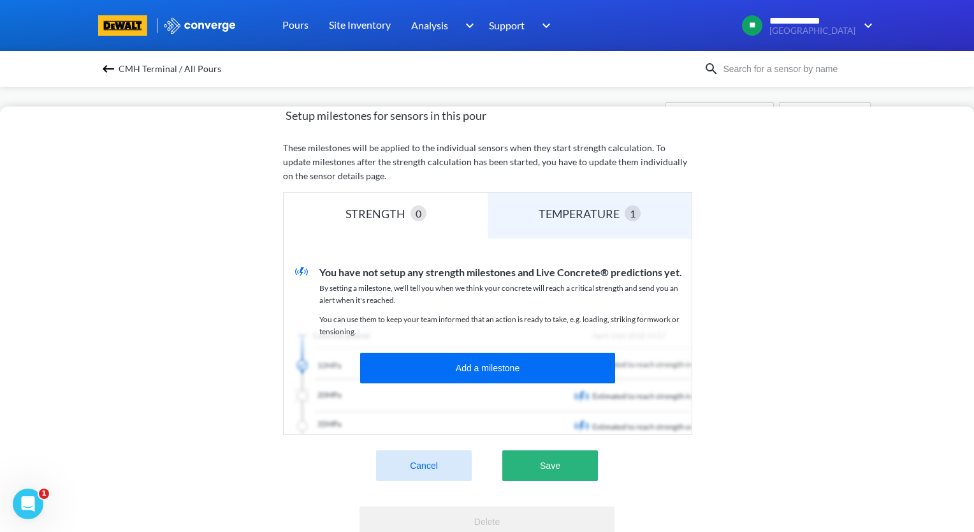
type input "zzz.09.22, D3, ZS2/6.7, PC-2"
click at [545, 463] on button "Save" at bounding box center [550, 465] width 96 height 31
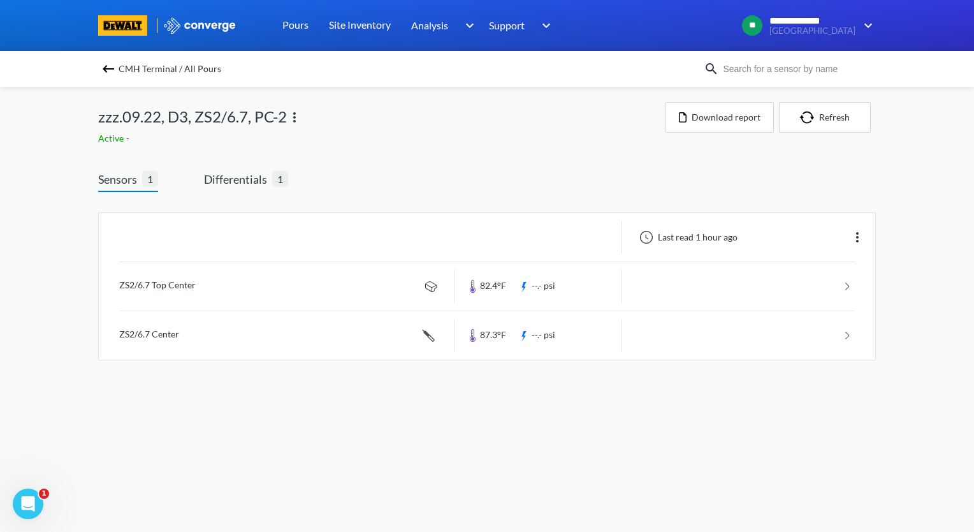
click at [105, 70] on img at bounding box center [108, 68] width 15 height 15
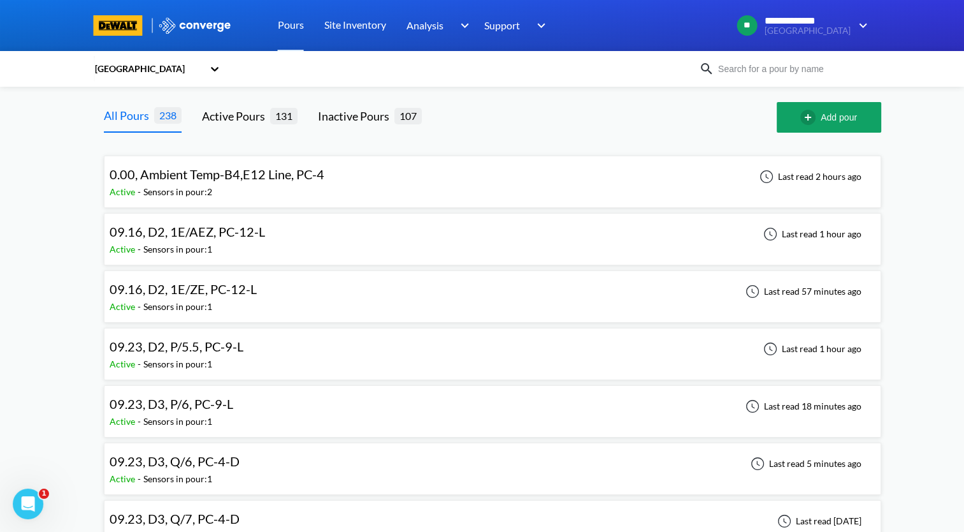
click at [320, 233] on div "09.16, D2, 1E/AEZ, PC-12-L Active - Sensors in pour: 1 Last read 1 hour ago" at bounding box center [493, 239] width 766 height 41
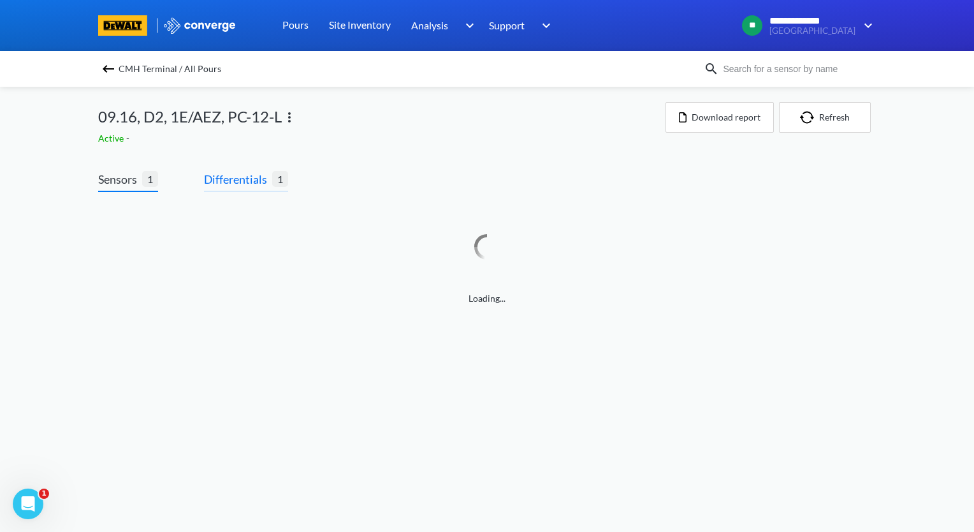
click at [247, 184] on span "Differentials" at bounding box center [238, 179] width 68 height 18
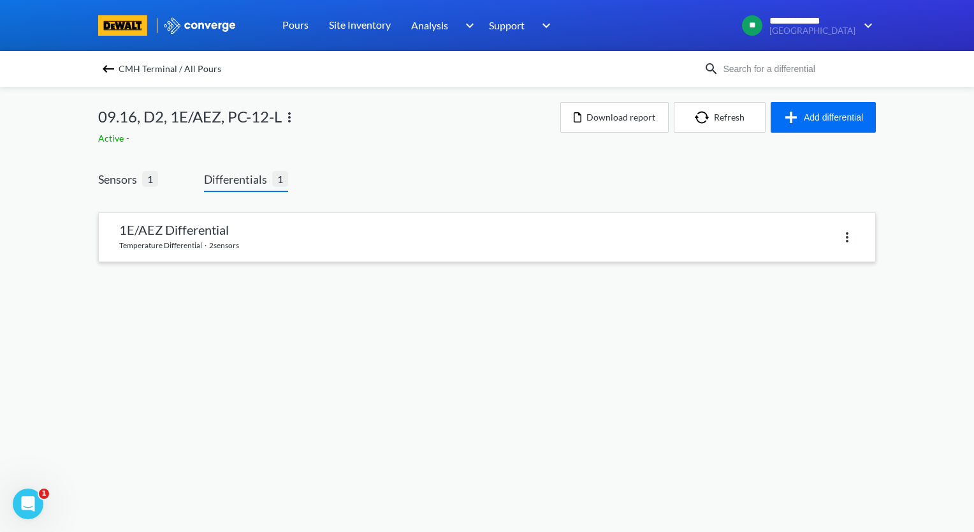
click at [256, 230] on link at bounding box center [487, 237] width 776 height 48
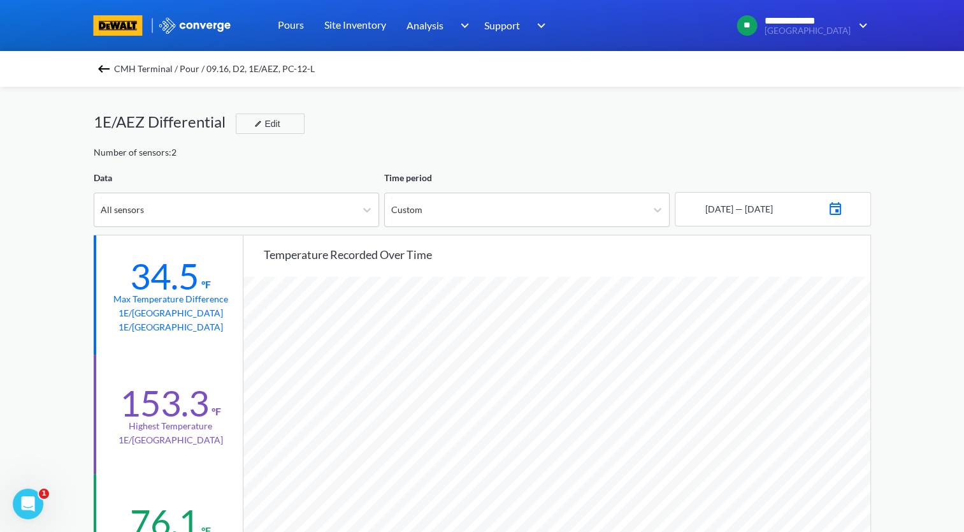
scroll to position [1067, 964]
click at [105, 69] on img at bounding box center [103, 68] width 15 height 15
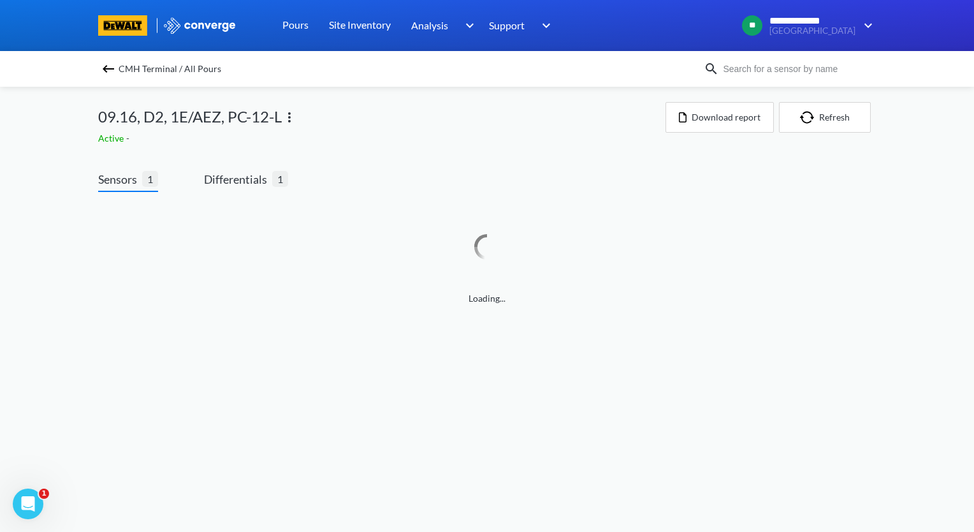
click at [107, 65] on img at bounding box center [108, 68] width 15 height 15
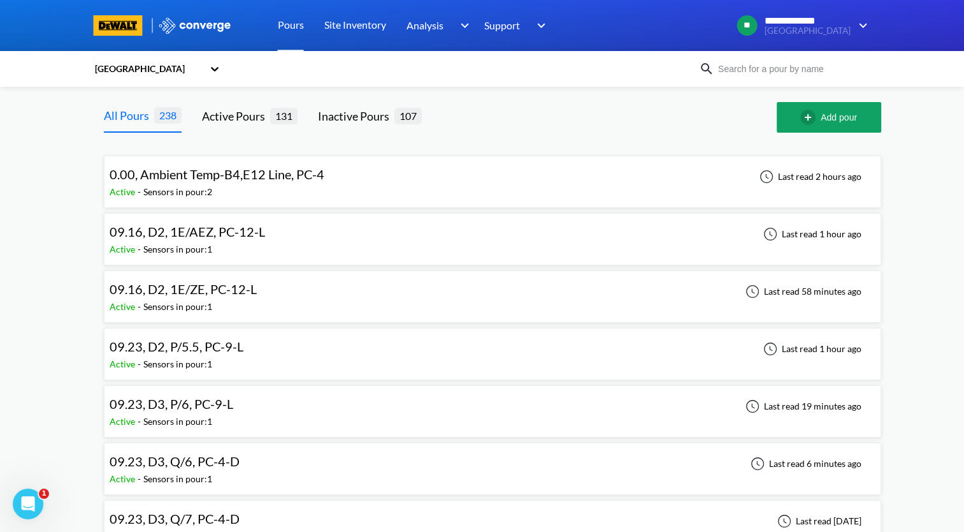
click at [266, 294] on div "09.16, D2, 1E/ZE, PC-12-L Active - Sensors in pour: 1 Last read 58 minutes ago" at bounding box center [493, 296] width 766 height 41
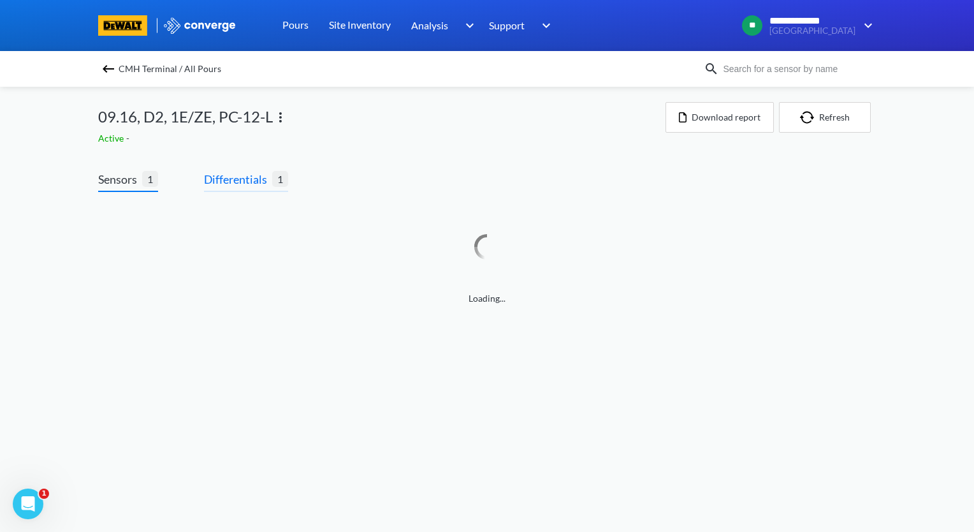
click at [242, 175] on span "Differentials" at bounding box center [238, 179] width 68 height 18
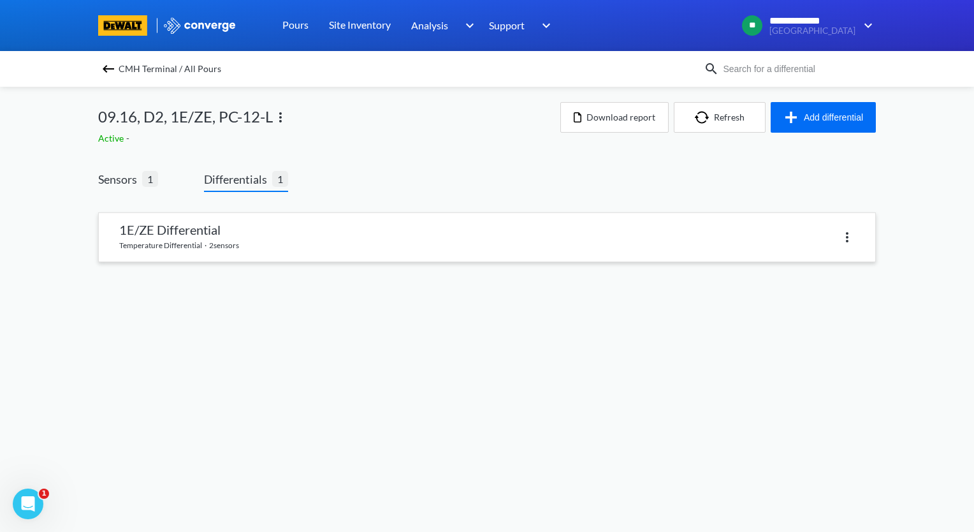
click at [252, 213] on link at bounding box center [487, 237] width 776 height 48
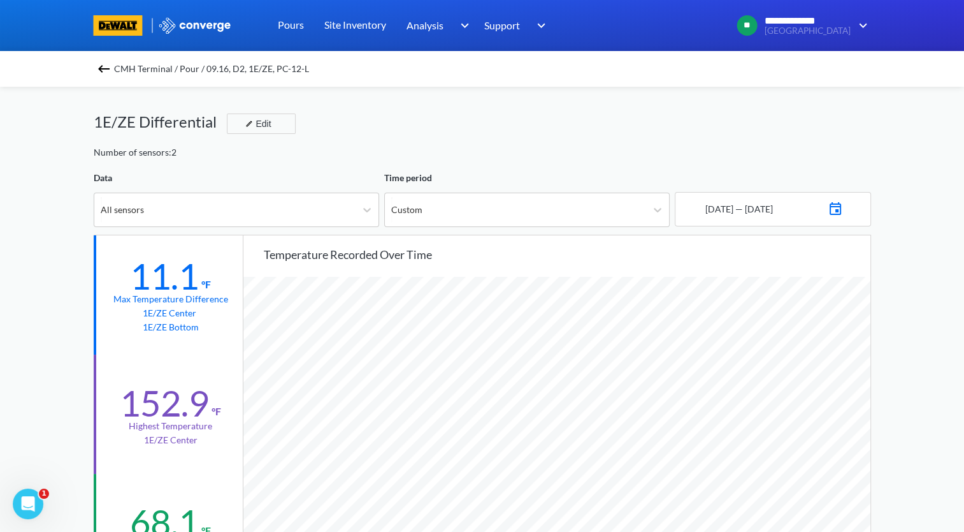
scroll to position [64, 0]
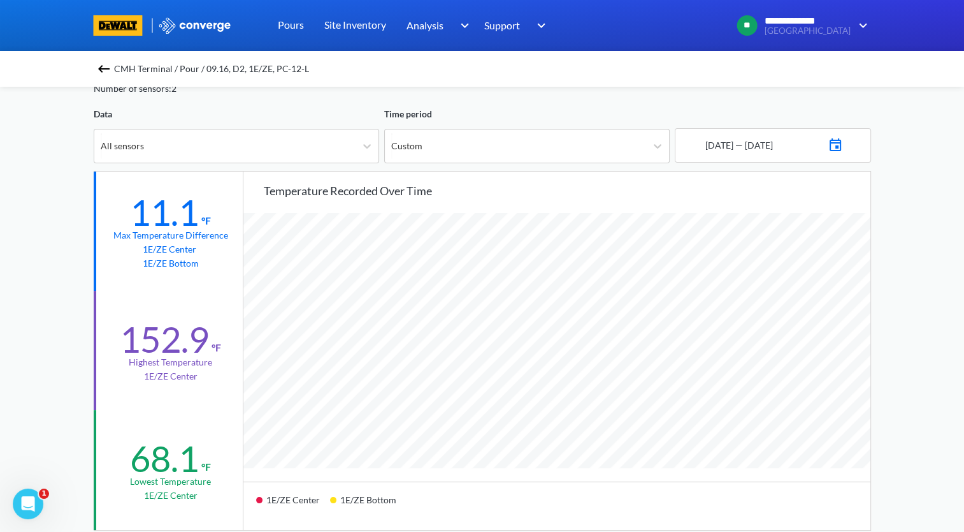
click at [112, 73] on img at bounding box center [103, 68] width 15 height 15
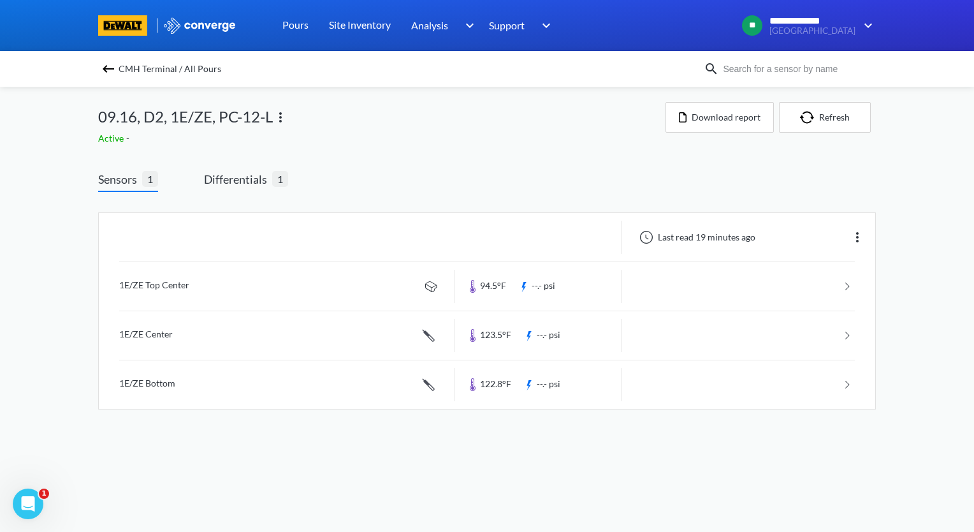
click at [104, 69] on img at bounding box center [108, 68] width 15 height 15
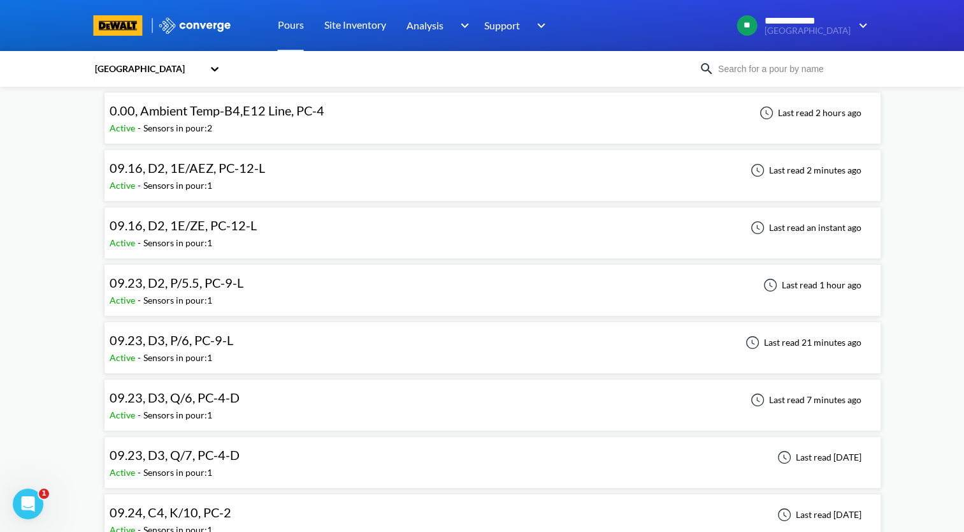
scroll to position [127, 0]
